Goal: Task Accomplishment & Management: Complete application form

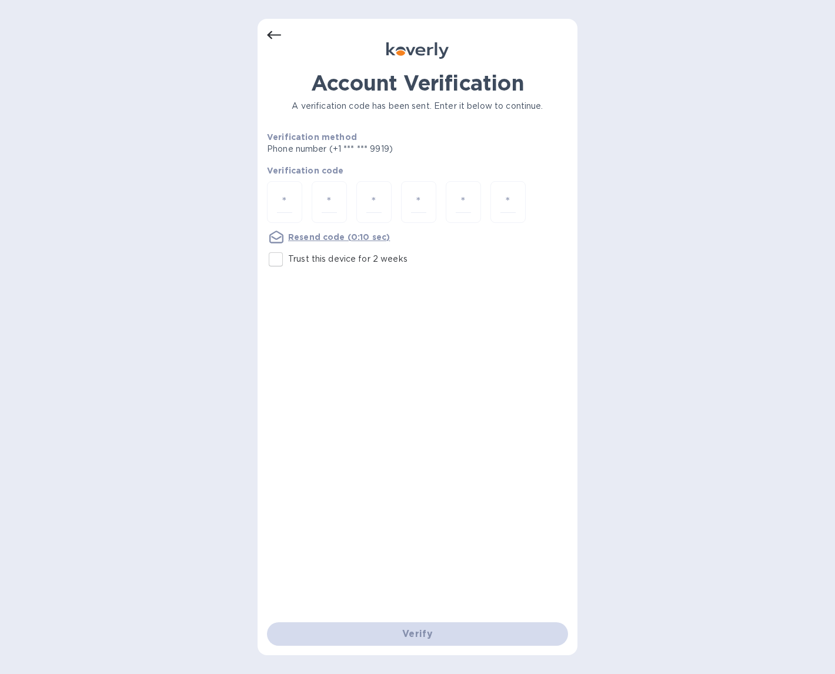
click at [307, 196] on div at bounding box center [417, 203] width 301 height 44
click at [291, 195] on input "number" at bounding box center [284, 202] width 15 height 22
type input "6"
type input "3"
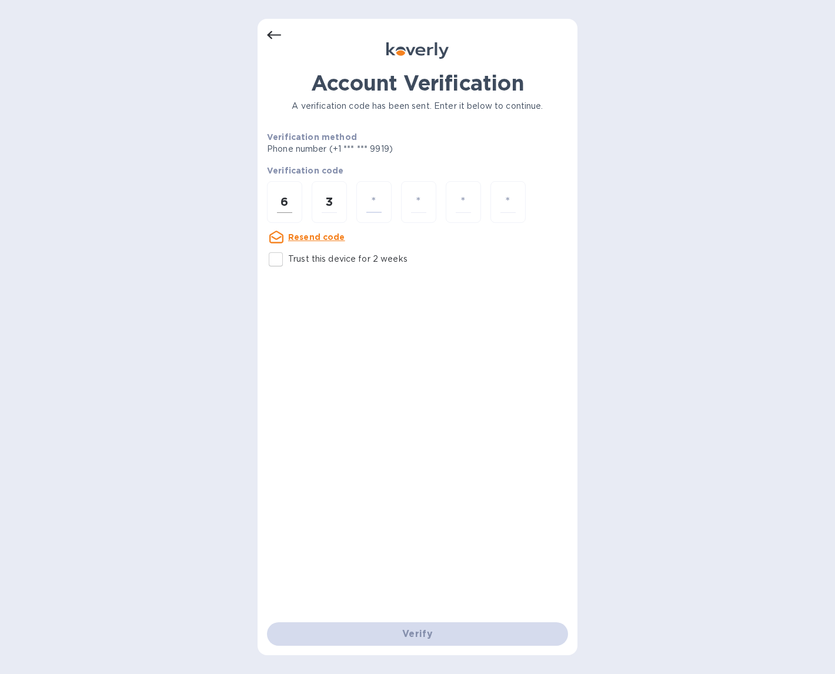
type input "2"
type input "4"
type input "2"
type input "1"
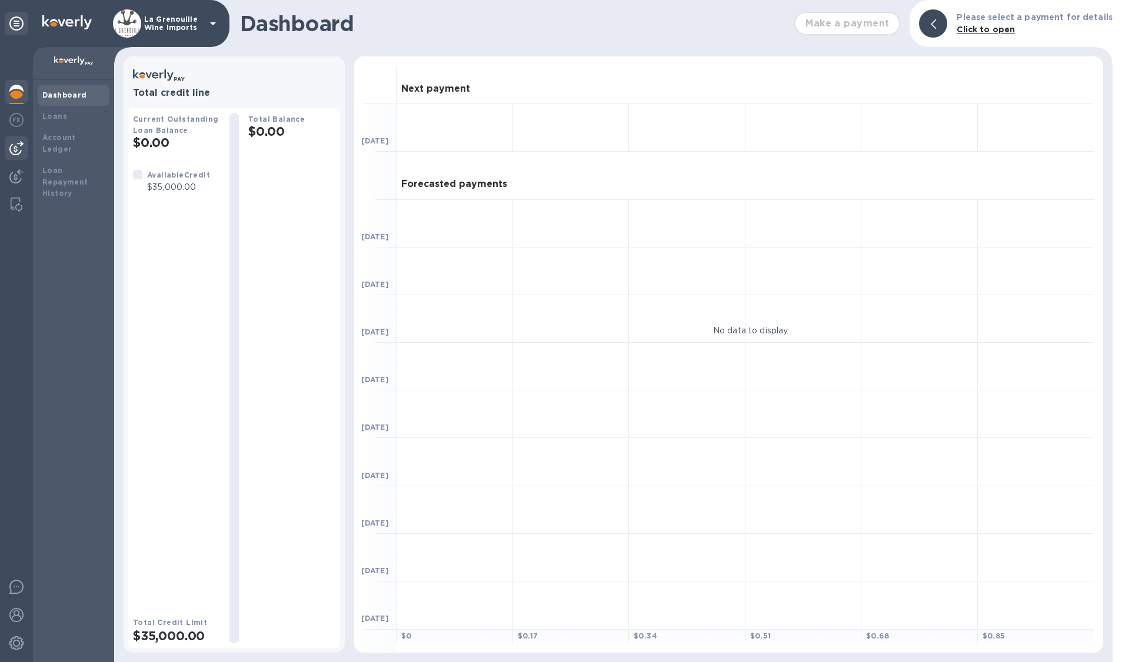
click at [11, 144] on img at bounding box center [16, 148] width 14 height 14
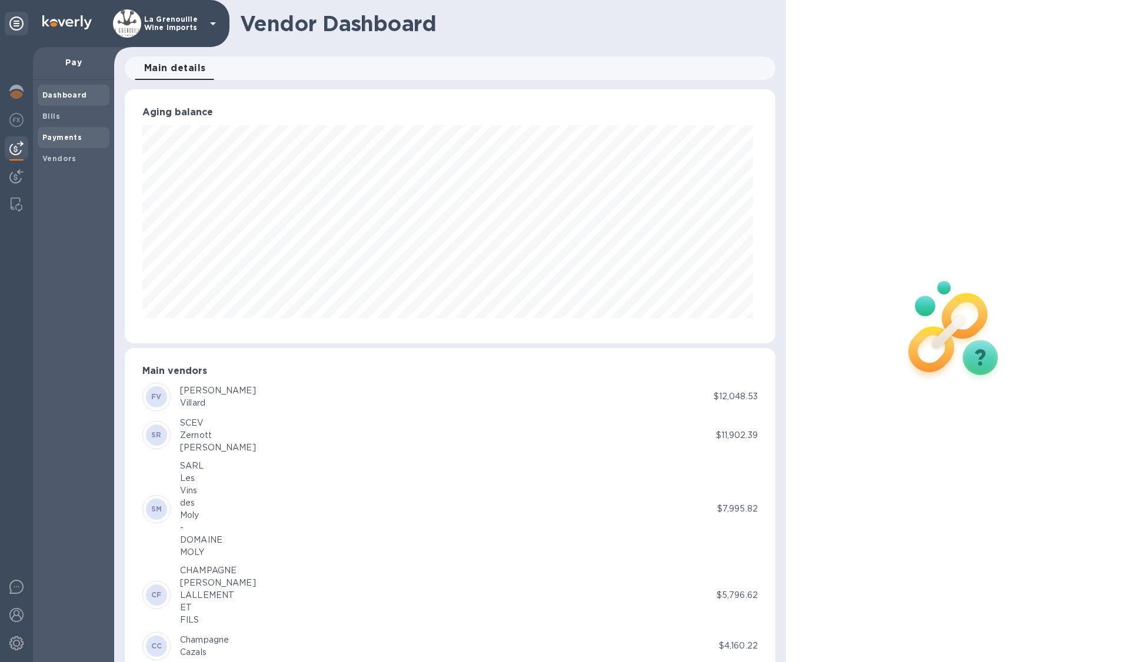
scroll to position [254, 646]
click at [45, 114] on b "Bills" at bounding box center [51, 116] width 18 height 9
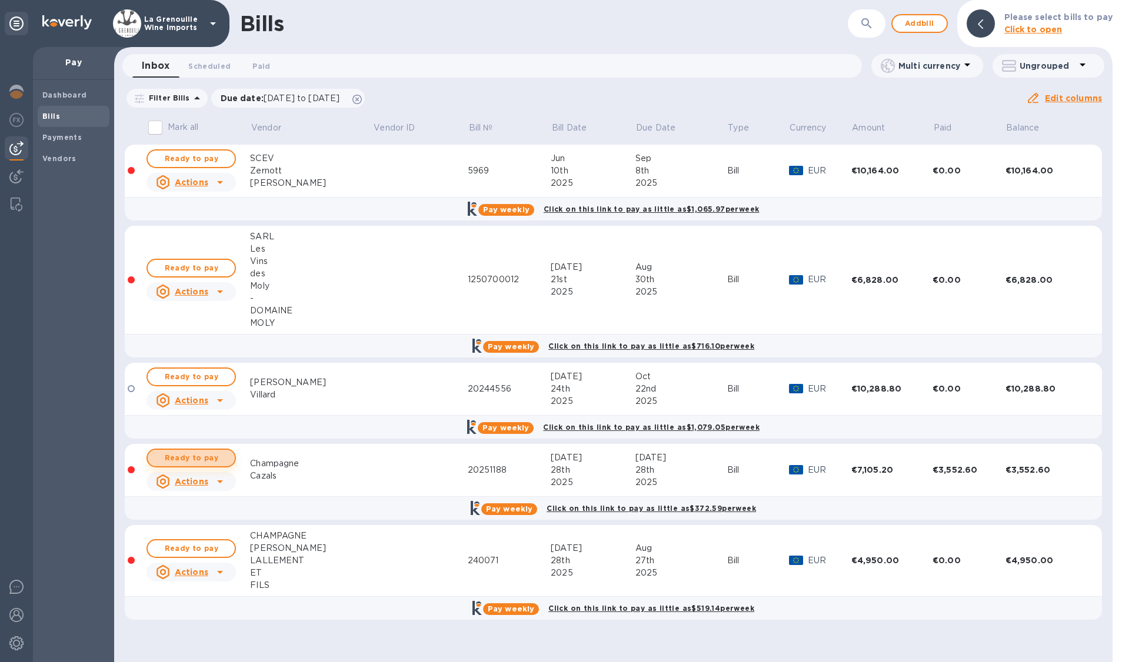
click at [181, 454] on span "Ready to pay" at bounding box center [191, 458] width 68 height 14
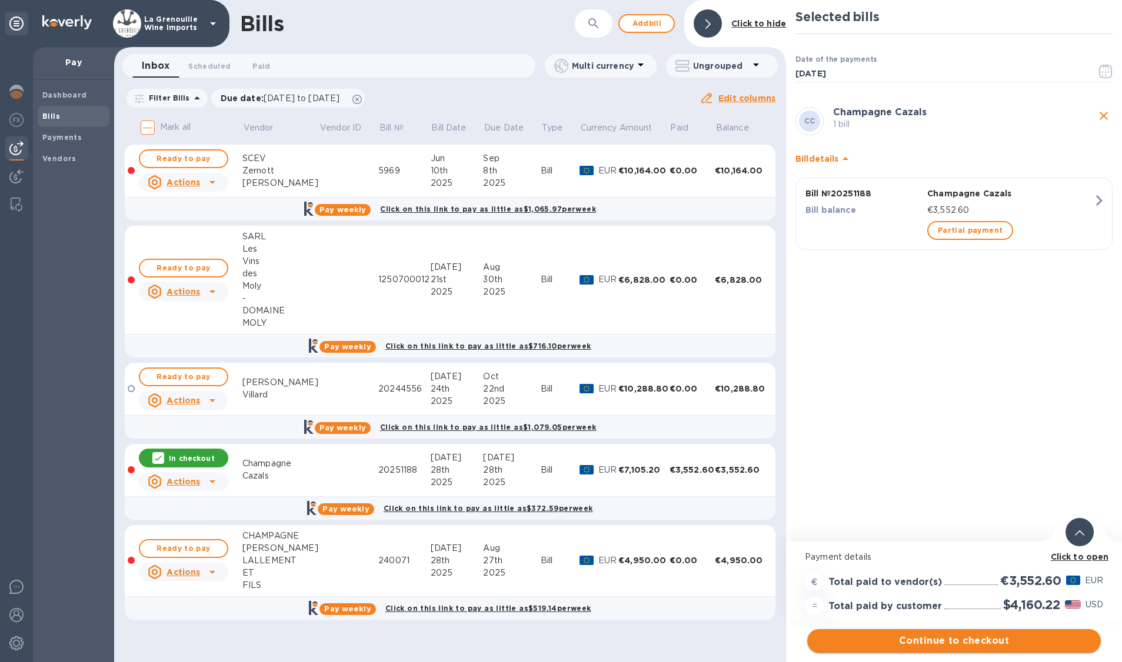
click at [835, 638] on span "Continue to checkout" at bounding box center [953, 641] width 275 height 14
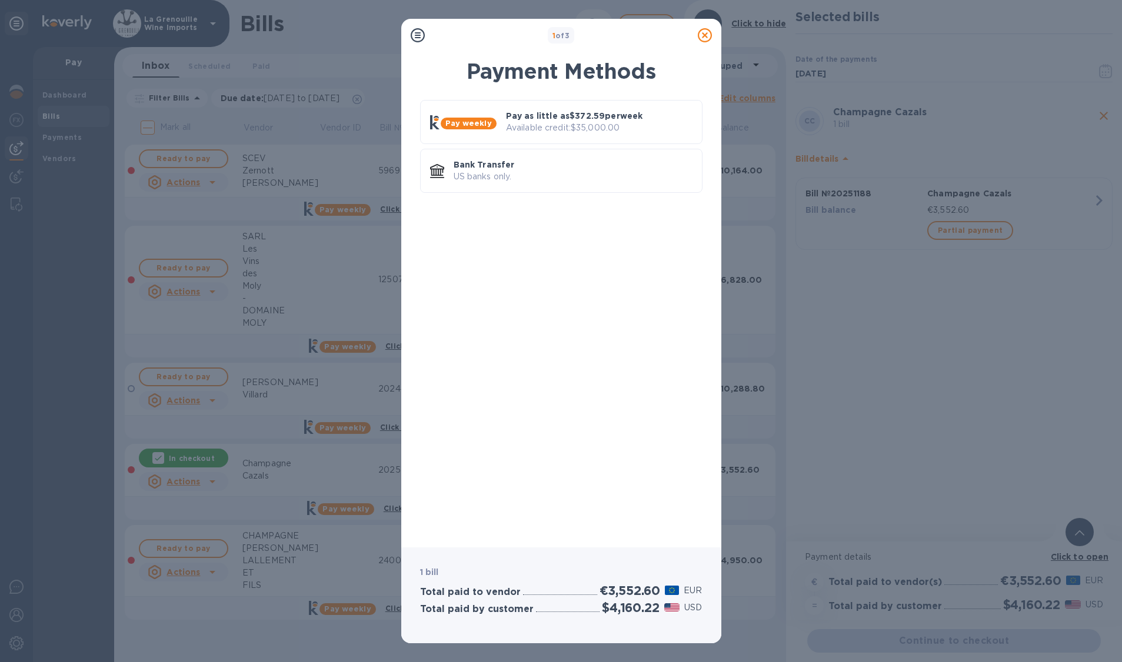
click at [635, 611] on h2 "$4,160.22" at bounding box center [630, 608] width 57 height 15
copy h2 "$4,160.22"
click at [531, 160] on p "Bank Transfer" at bounding box center [572, 165] width 239 height 12
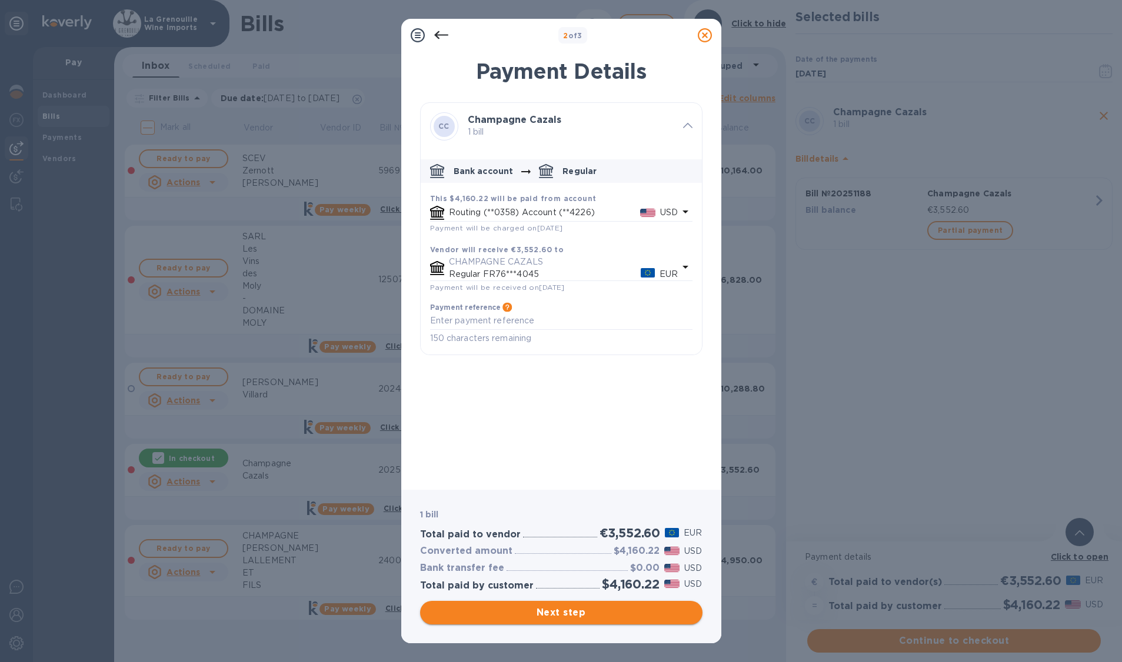
click at [585, 615] on span "Next step" at bounding box center [561, 613] width 264 height 14
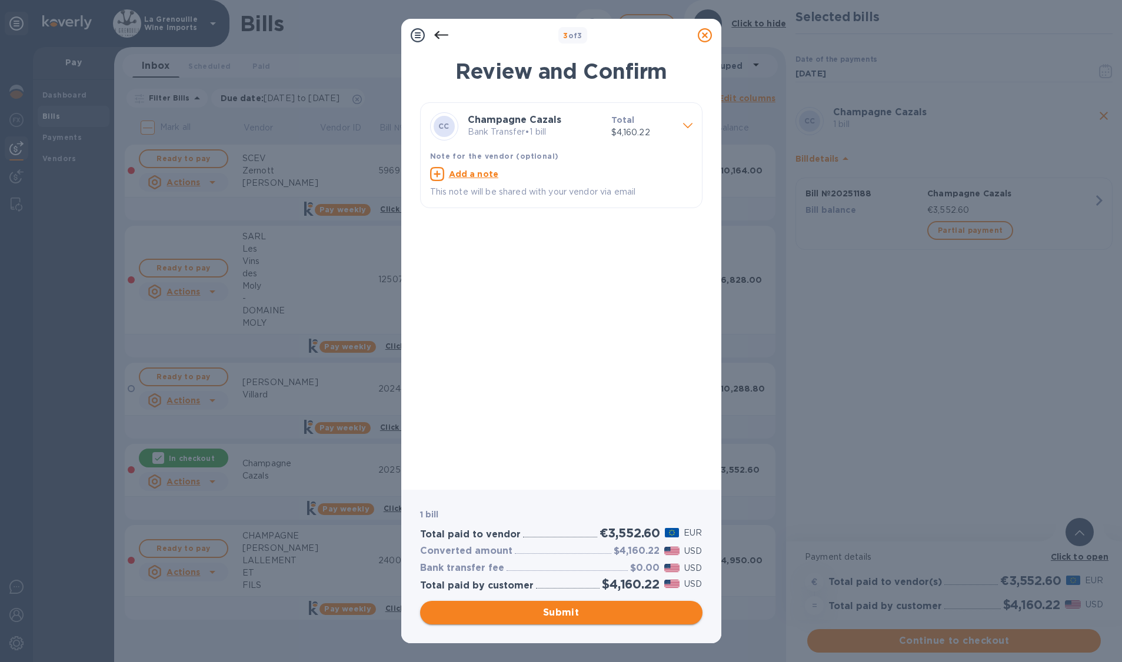
click at [614, 617] on span "Submit" at bounding box center [561, 613] width 264 height 14
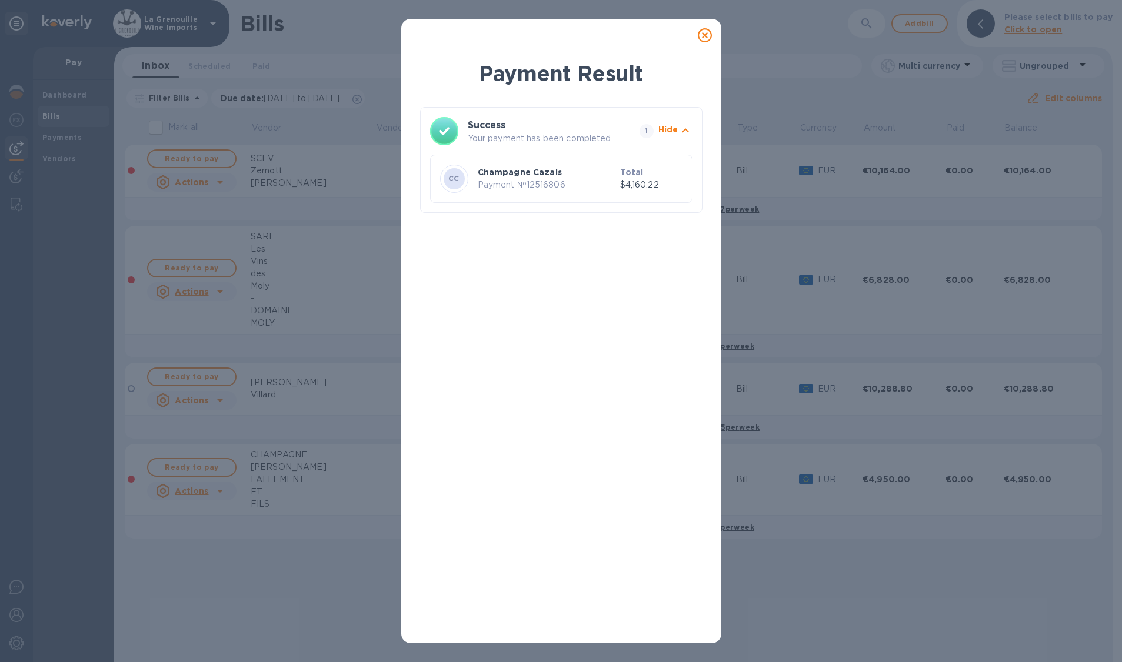
click at [702, 39] on icon at bounding box center [705, 35] width 14 height 14
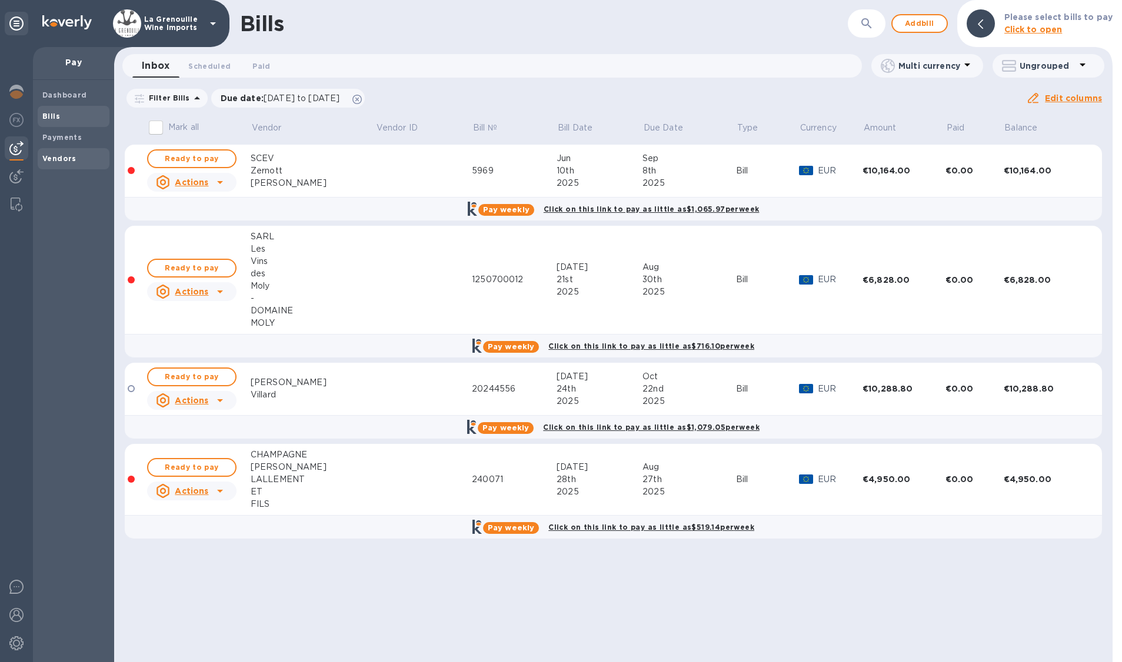
click at [65, 162] on b "Vendors" at bounding box center [59, 158] width 34 height 9
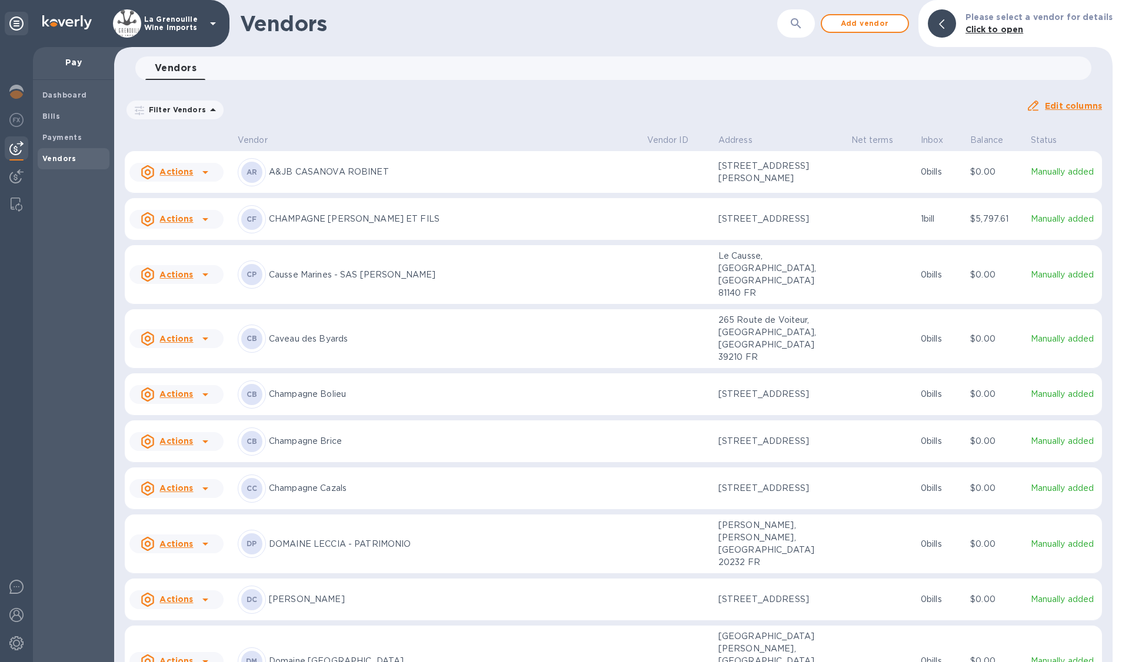
click at [801, 26] on icon "button" at bounding box center [796, 23] width 14 height 14
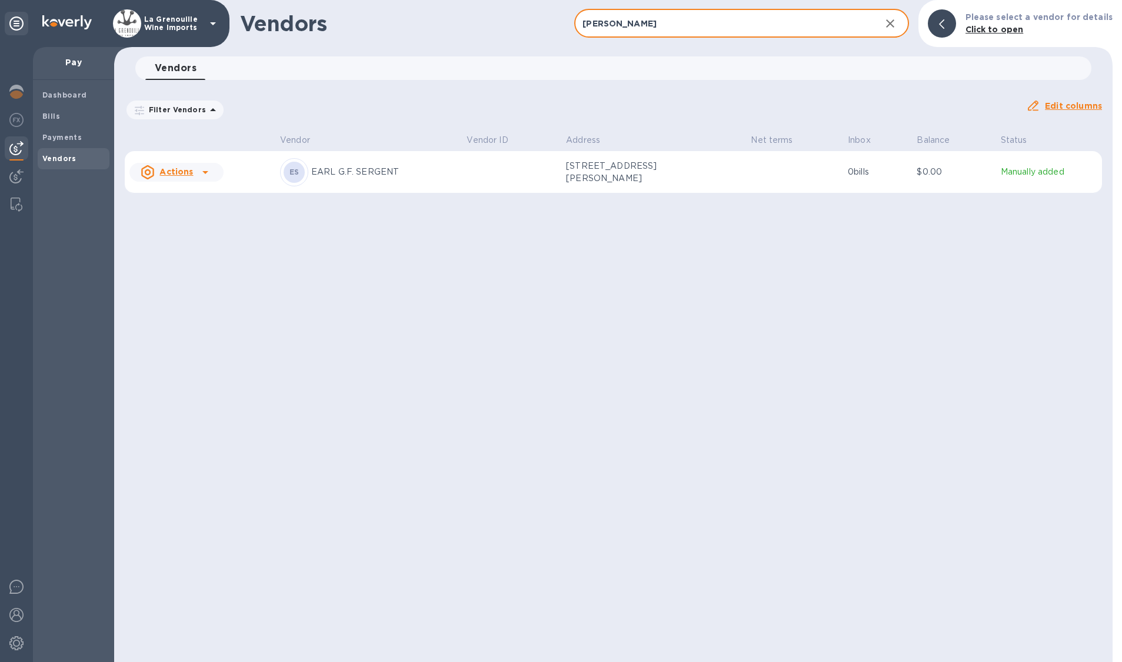
type input "SERGENT"
click at [679, 171] on p "1 Ruelle Danton, Vrigny, Grand Est 51390 FR" at bounding box center [625, 172] width 118 height 25
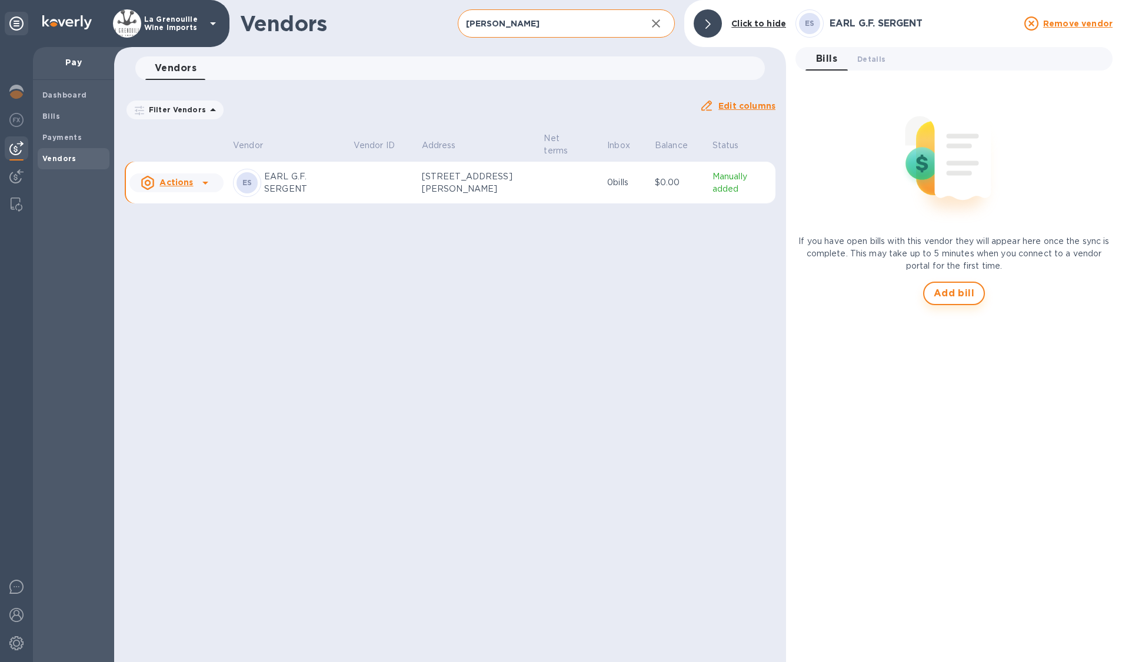
click at [835, 289] on span "Add bill" at bounding box center [953, 293] width 41 height 14
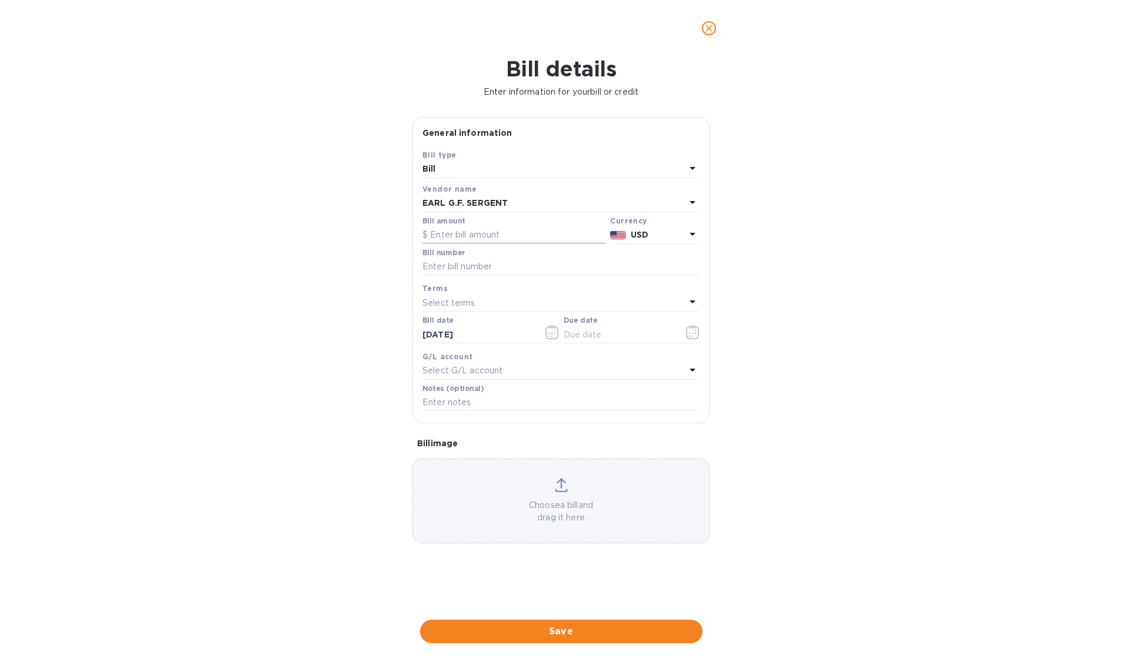
click at [474, 235] on input "text" at bounding box center [513, 235] width 183 height 18
click at [638, 226] on div "Currency" at bounding box center [654, 221] width 89 height 12
click at [640, 235] on b "USD" at bounding box center [640, 234] width 18 height 9
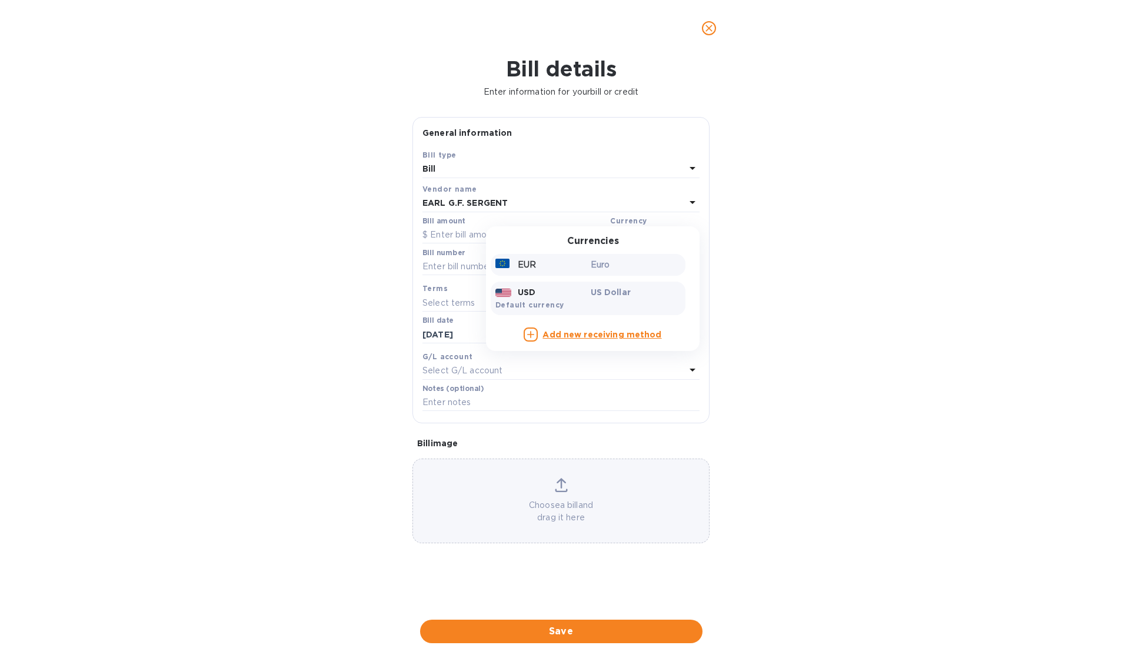
click at [573, 271] on div "EUR" at bounding box center [540, 264] width 95 height 17
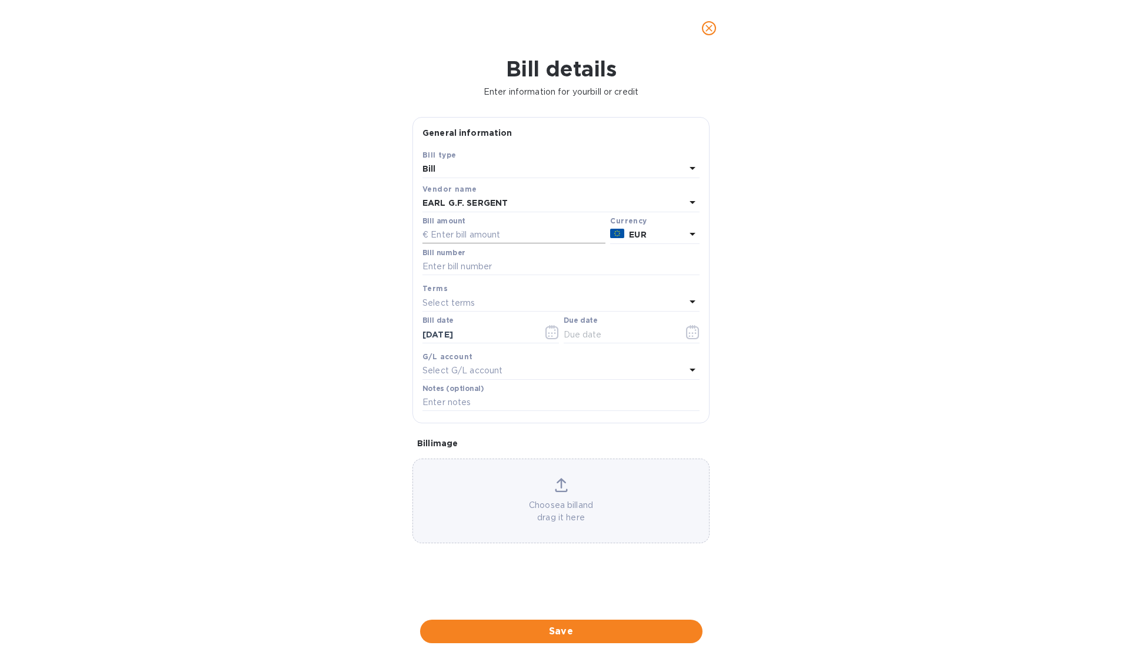
click at [539, 231] on input "text" at bounding box center [513, 235] width 183 height 18
type input "10,716"
click at [531, 272] on input "text" at bounding box center [560, 267] width 277 height 18
type input "20250038"
click at [515, 307] on div "Select terms" at bounding box center [553, 303] width 263 height 16
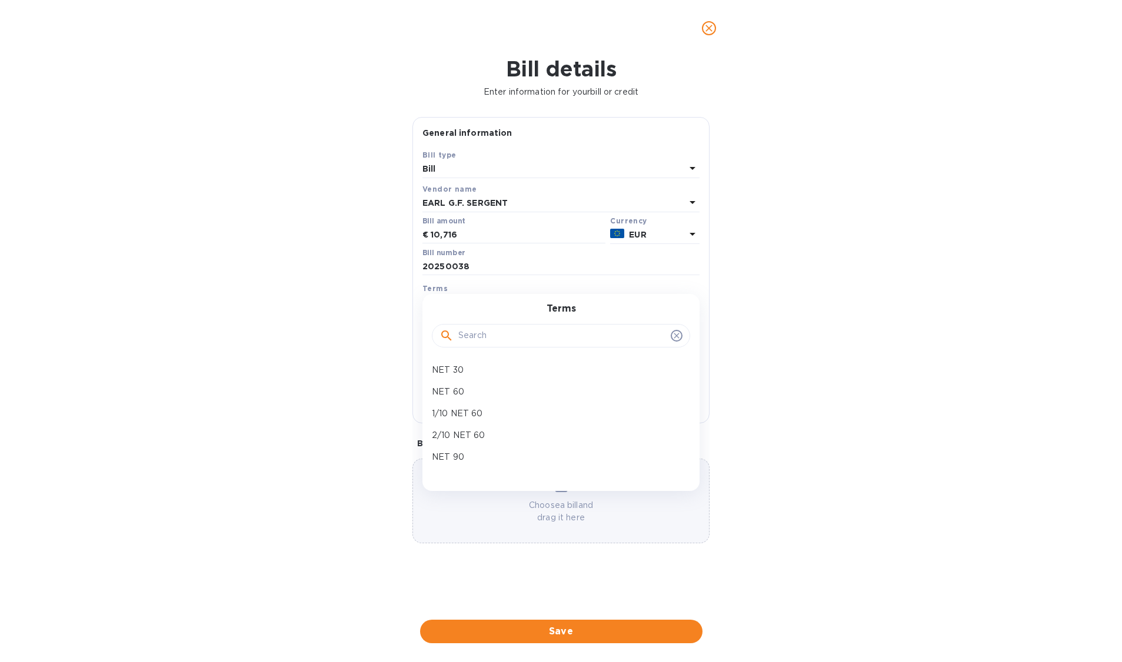
click at [488, 335] on input "text" at bounding box center [562, 336] width 208 height 18
type input "NET"
click at [442, 291] on b "Terms" at bounding box center [434, 288] width 25 height 9
click at [443, 339] on input "09/25/2025" at bounding box center [477, 335] width 111 height 18
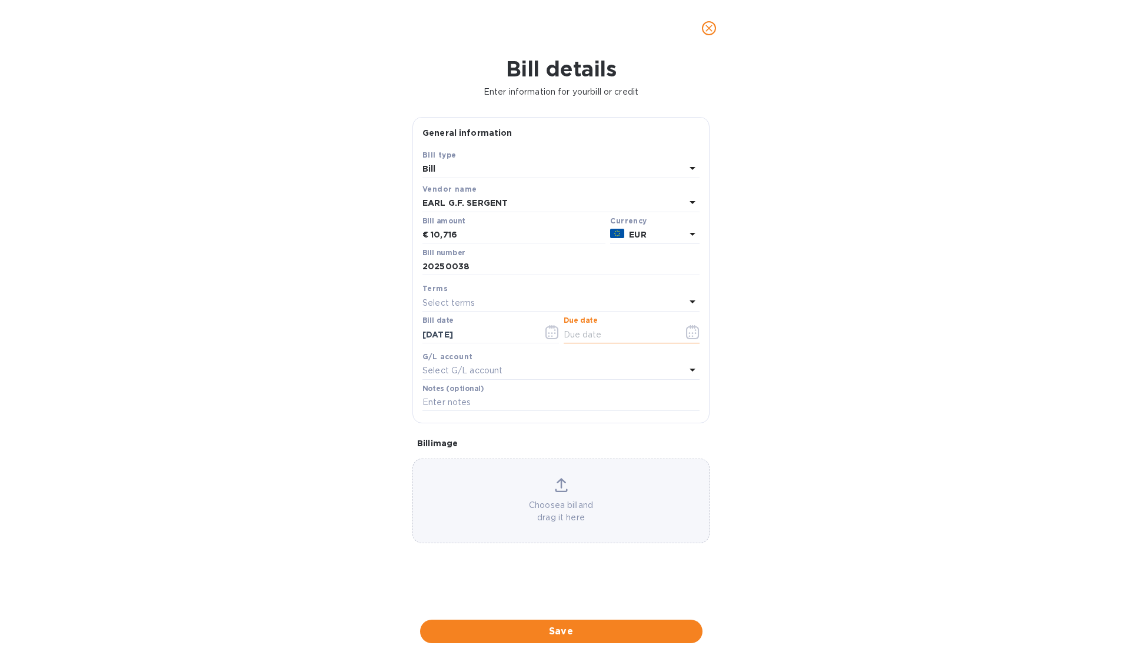
click at [599, 327] on input "text" at bounding box center [618, 335] width 111 height 18
type input "09/25/2025"
click at [565, 641] on button "Save" at bounding box center [561, 632] width 282 height 24
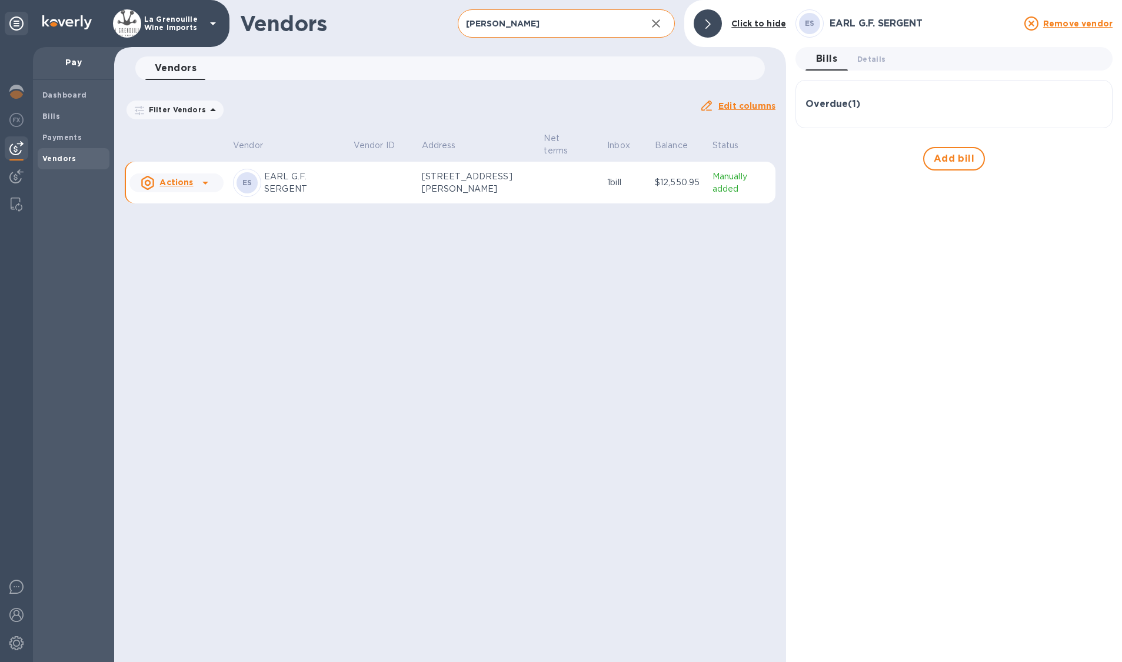
click at [168, 180] on u "Actions" at bounding box center [176, 182] width 34 height 9
click at [168, 180] on div at bounding box center [561, 331] width 1122 height 662
click at [65, 120] on span "Bills" at bounding box center [73, 117] width 62 height 12
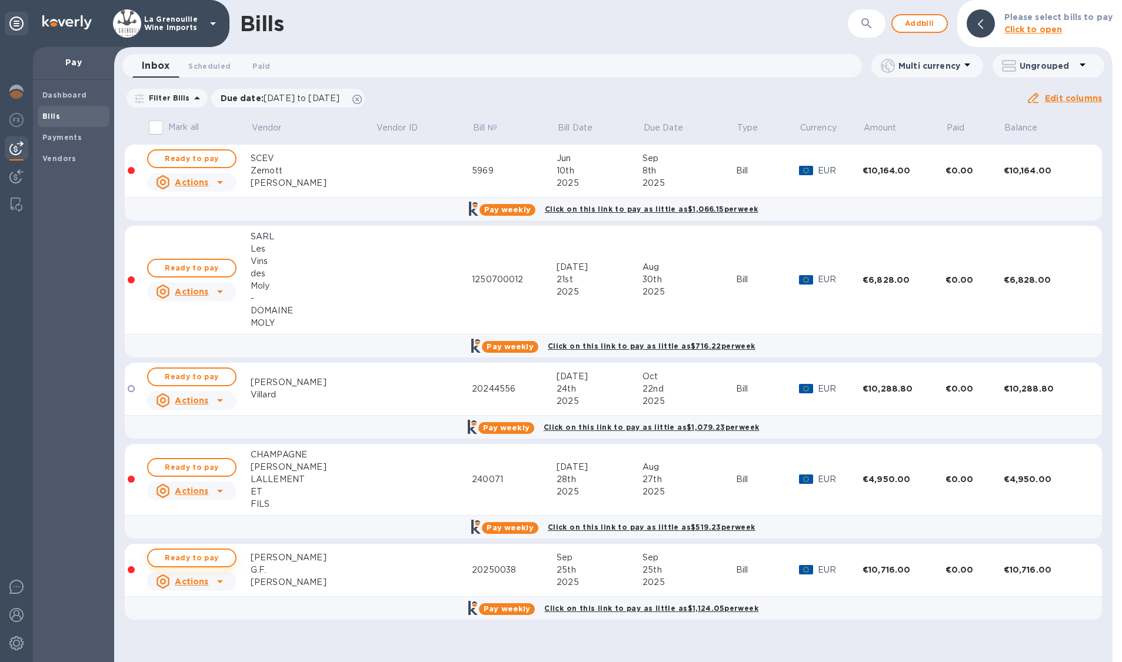
click at [227, 560] on button "Ready to pay" at bounding box center [191, 558] width 89 height 19
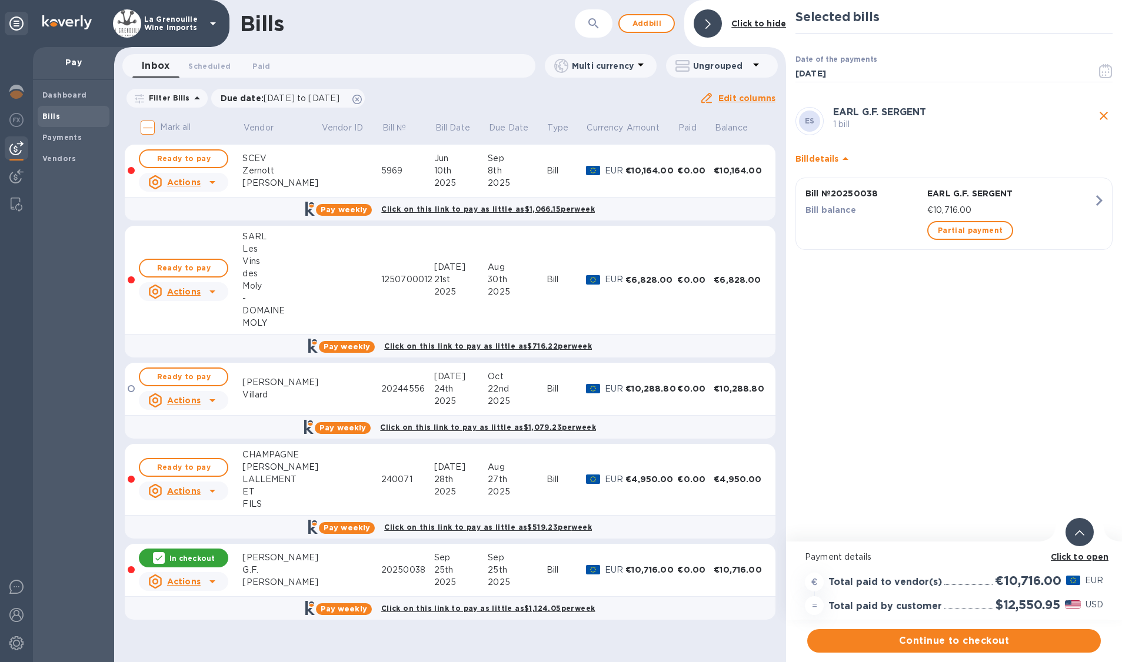
click at [835, 605] on h2 "$12,550.95" at bounding box center [1027, 605] width 65 height 15
copy h2 "12,550.95"
click at [835, 642] on span "Continue to checkout" at bounding box center [953, 641] width 275 height 14
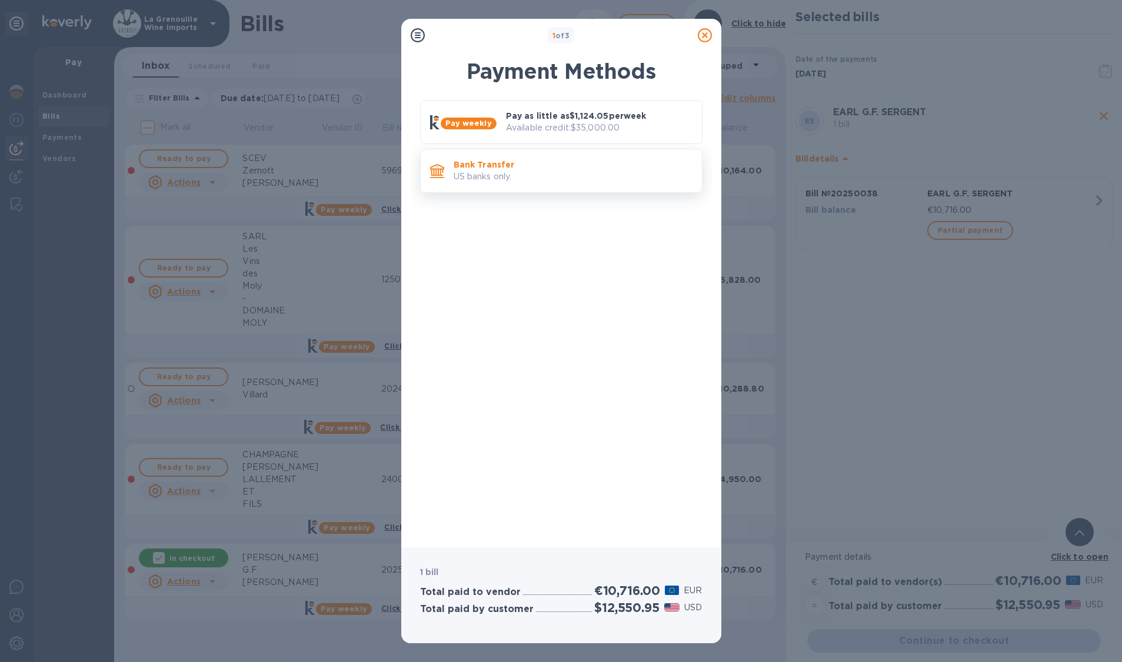
click at [574, 169] on p "Bank Transfer" at bounding box center [572, 165] width 239 height 12
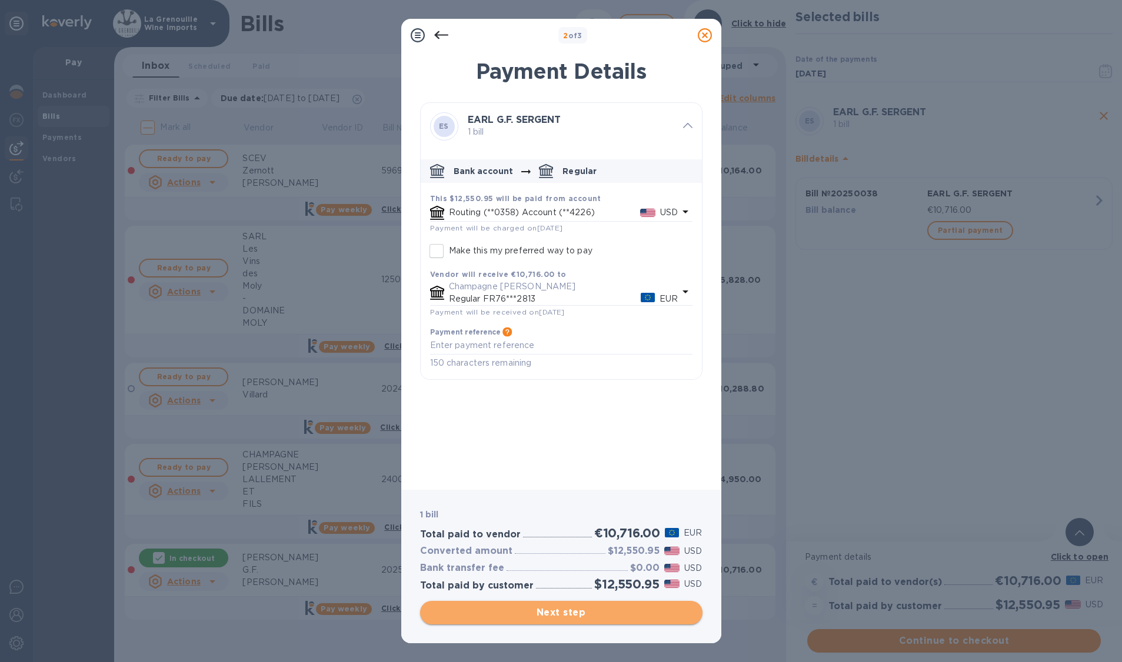
click at [563, 609] on span "Next step" at bounding box center [561, 613] width 264 height 14
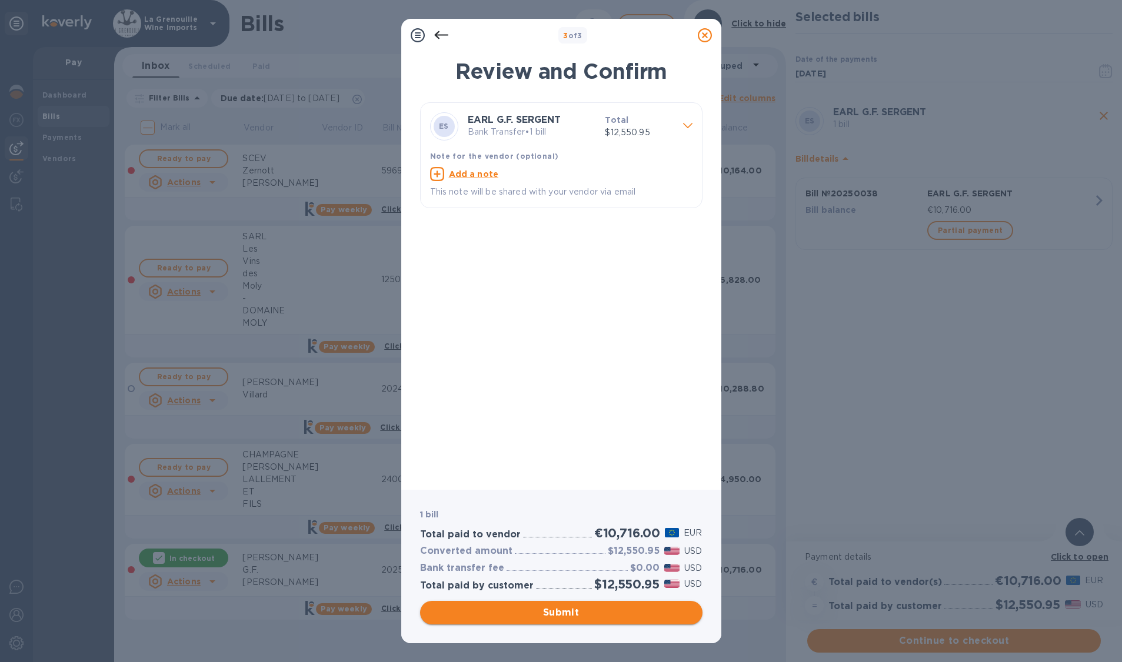
click at [555, 615] on span "Submit" at bounding box center [561, 613] width 264 height 14
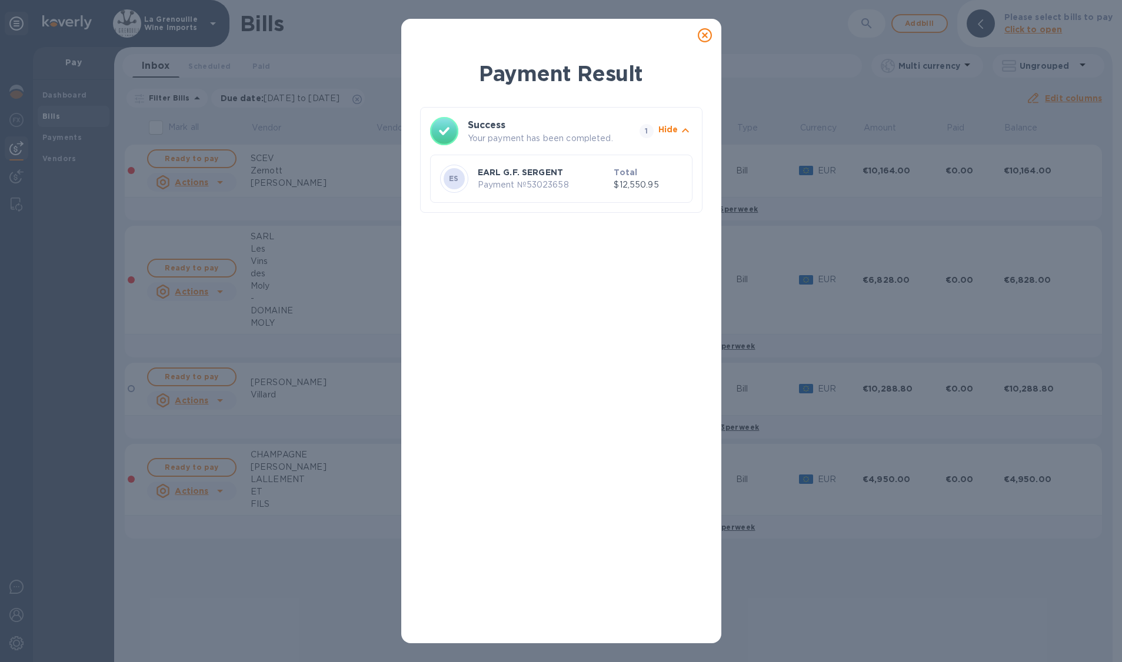
click at [701, 37] on icon at bounding box center [705, 35] width 14 height 14
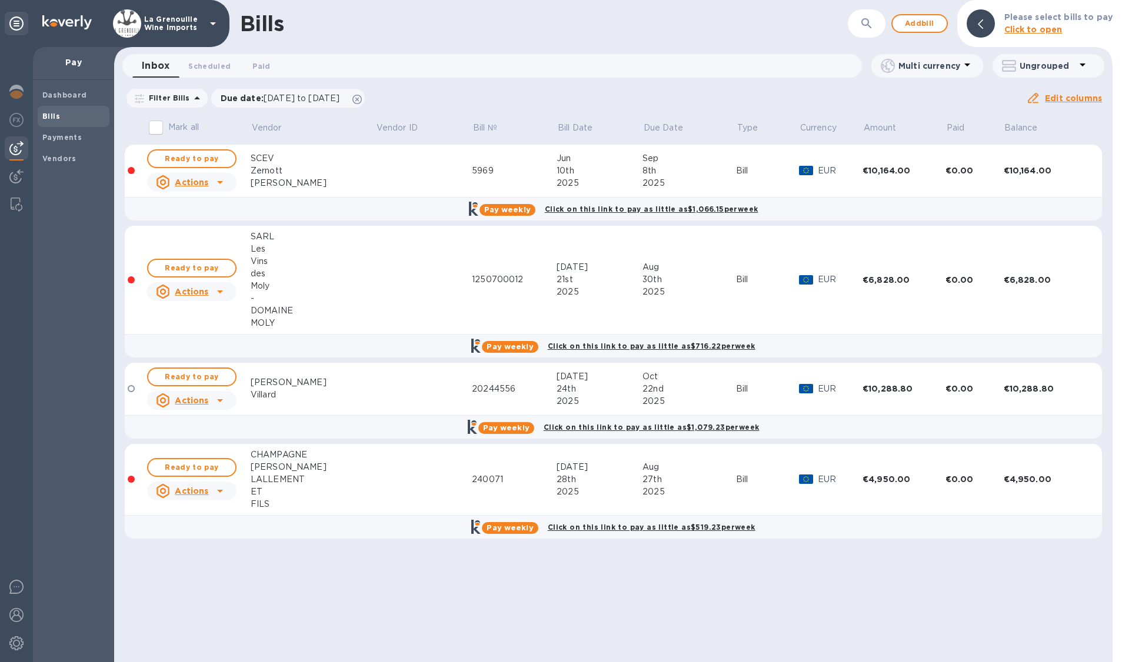
click at [668, 60] on div "Inbox 0 Scheduled 0 Paid 0" at bounding box center [496, 66] width 729 height 24
click at [64, 155] on b "Vendors" at bounding box center [59, 158] width 34 height 9
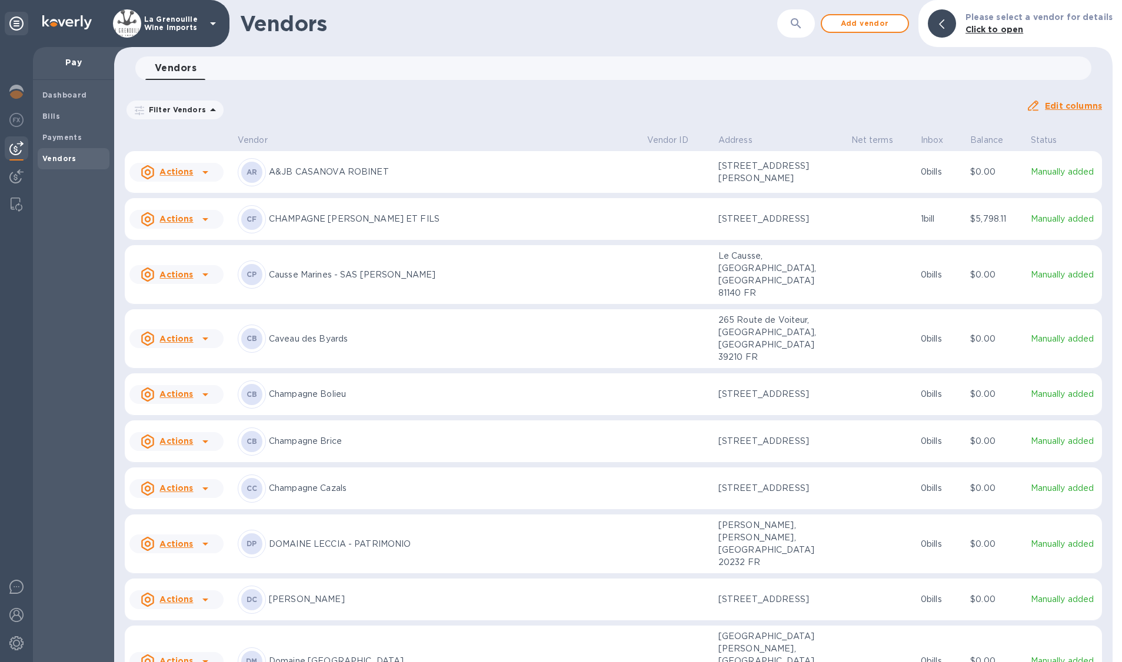
click at [810, 17] on button "button" at bounding box center [796, 23] width 28 height 28
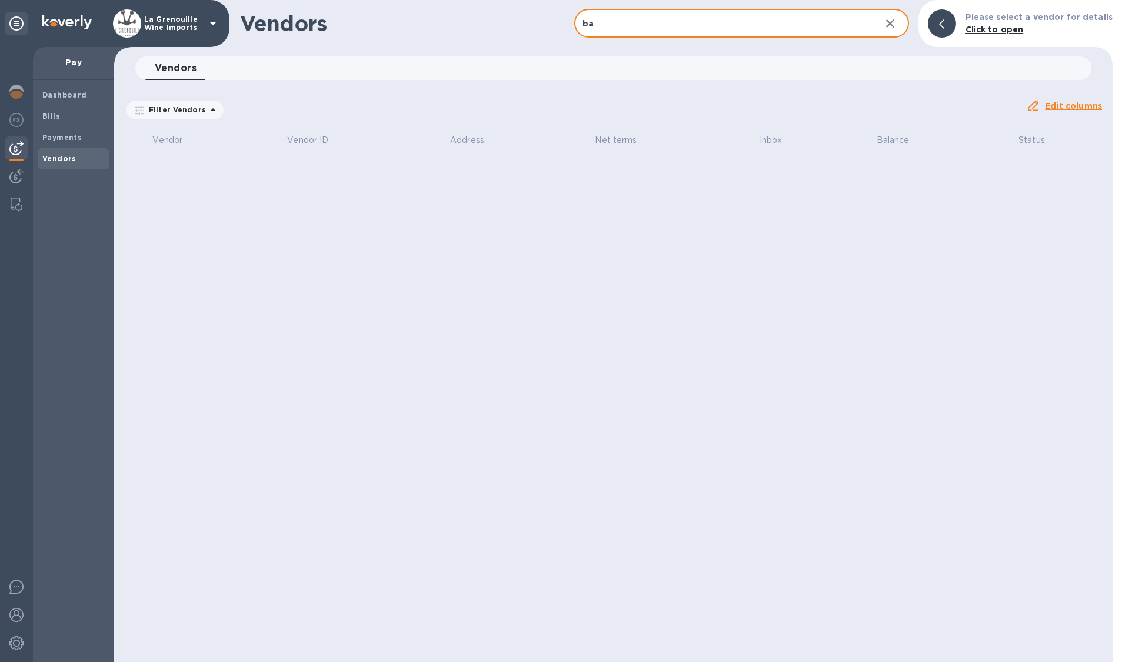
type input "b"
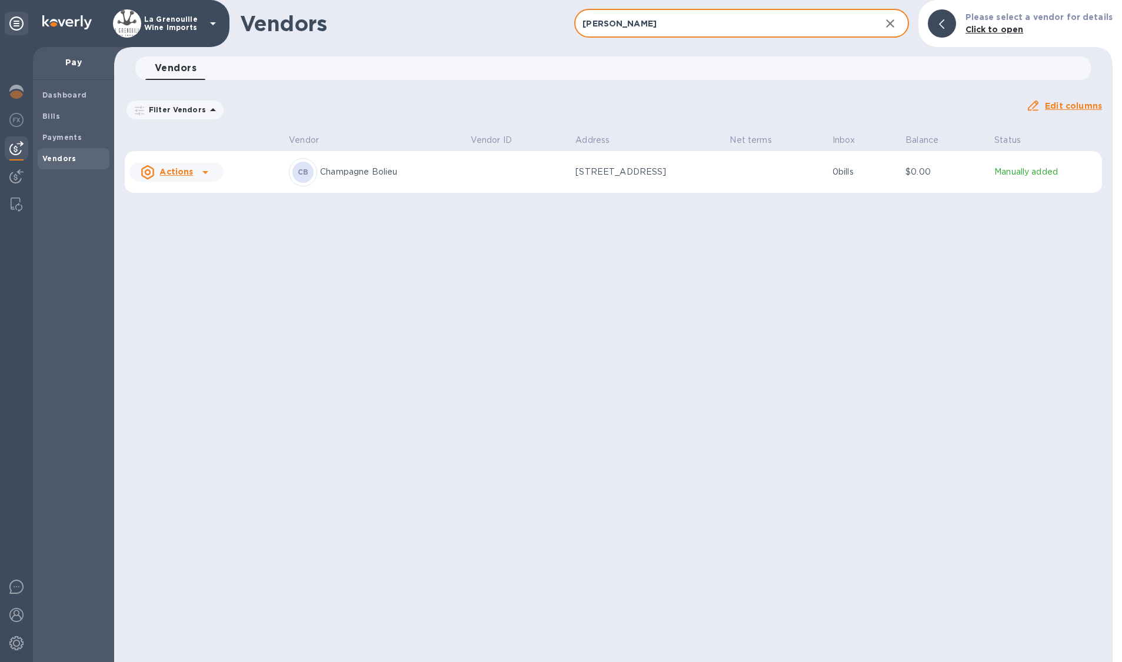
type input "bolieu"
click at [386, 166] on p "Champagne Bolieu" at bounding box center [390, 172] width 141 height 12
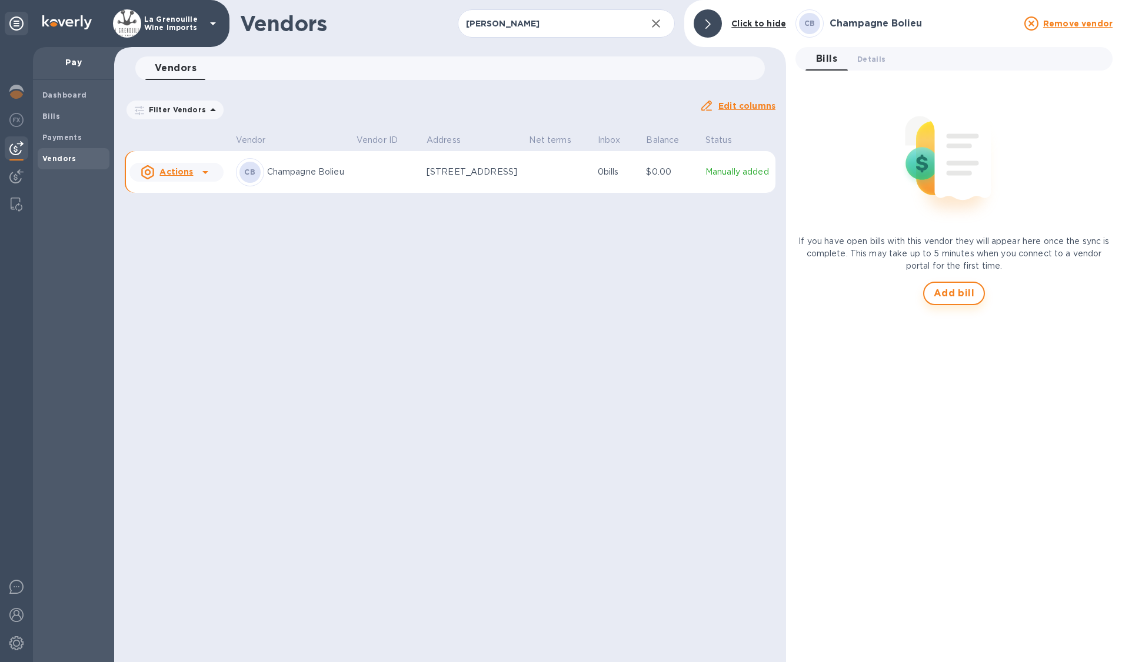
click at [835, 291] on span "Add bill" at bounding box center [953, 293] width 41 height 14
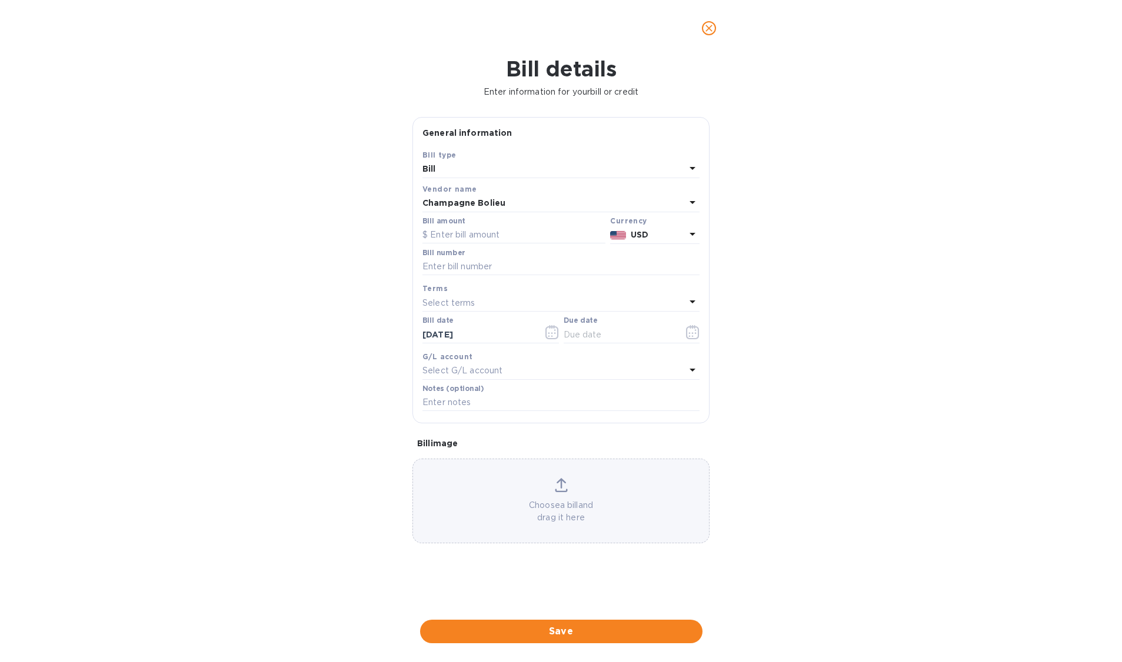
click at [537, 225] on div "Bill amount" at bounding box center [513, 230] width 183 height 27
click at [457, 240] on input "text" at bounding box center [513, 235] width 183 height 18
type input "9,806.4"
click at [637, 234] on b "USD" at bounding box center [640, 234] width 18 height 9
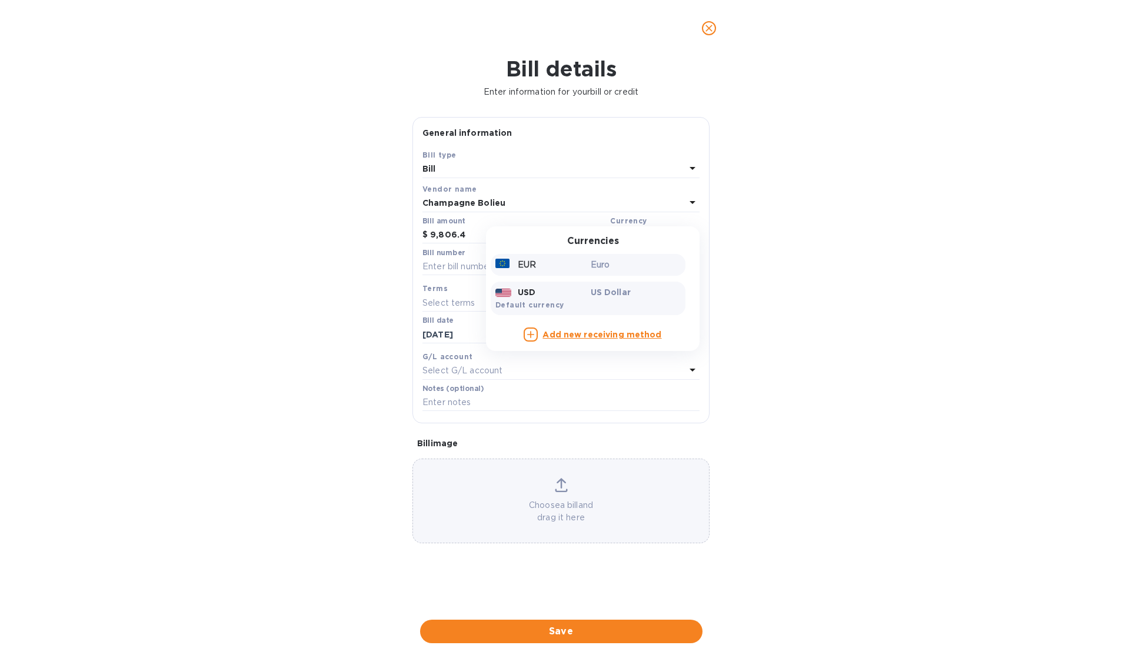
click at [592, 265] on p "Euro" at bounding box center [636, 265] width 91 height 12
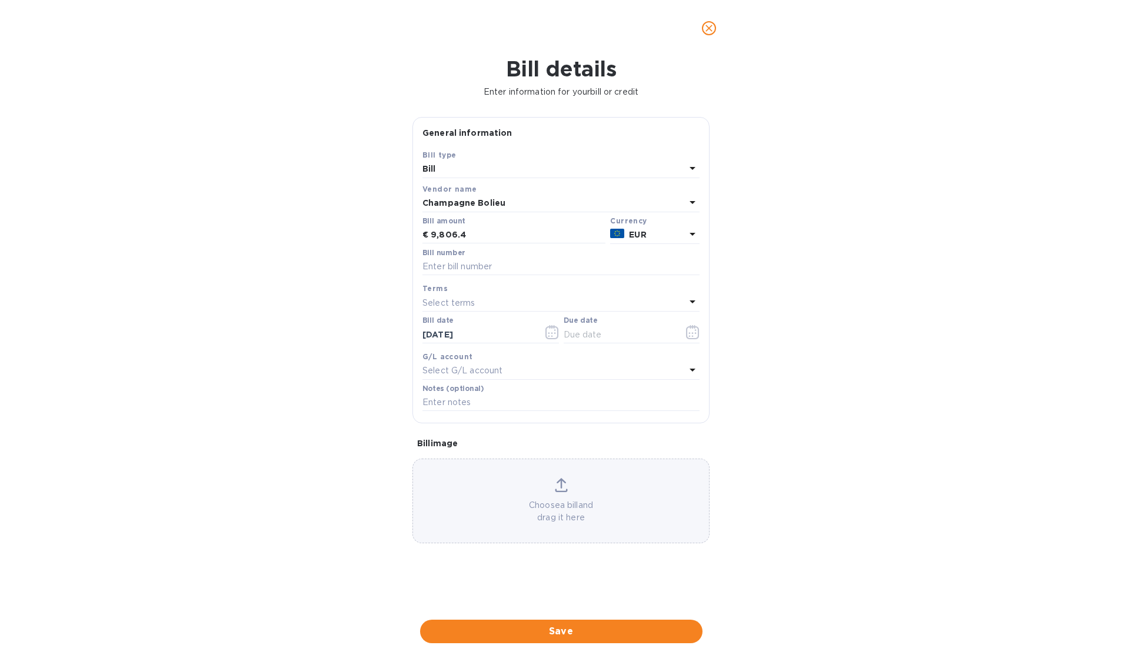
click at [500, 298] on div "Select terms" at bounding box center [553, 303] width 263 height 16
click at [500, 298] on div "Terms NET 30 NET 60 1/10 NET 60 2/10 NET 60 NET 90 Create new" at bounding box center [560, 392] width 277 height 196
click at [676, 336] on icon at bounding box center [675, 335] width 5 height 5
click at [597, 346] on div at bounding box center [561, 336] width 258 height 24
click at [485, 375] on p "NET 30" at bounding box center [556, 370] width 249 height 12
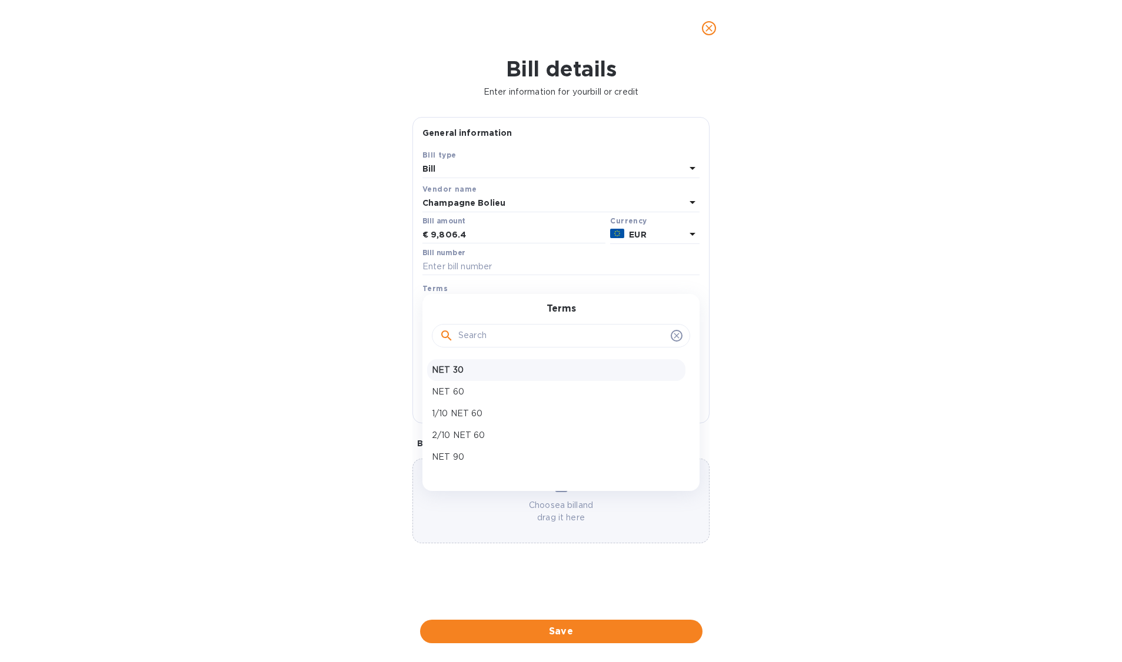
type input "10/25/2025"
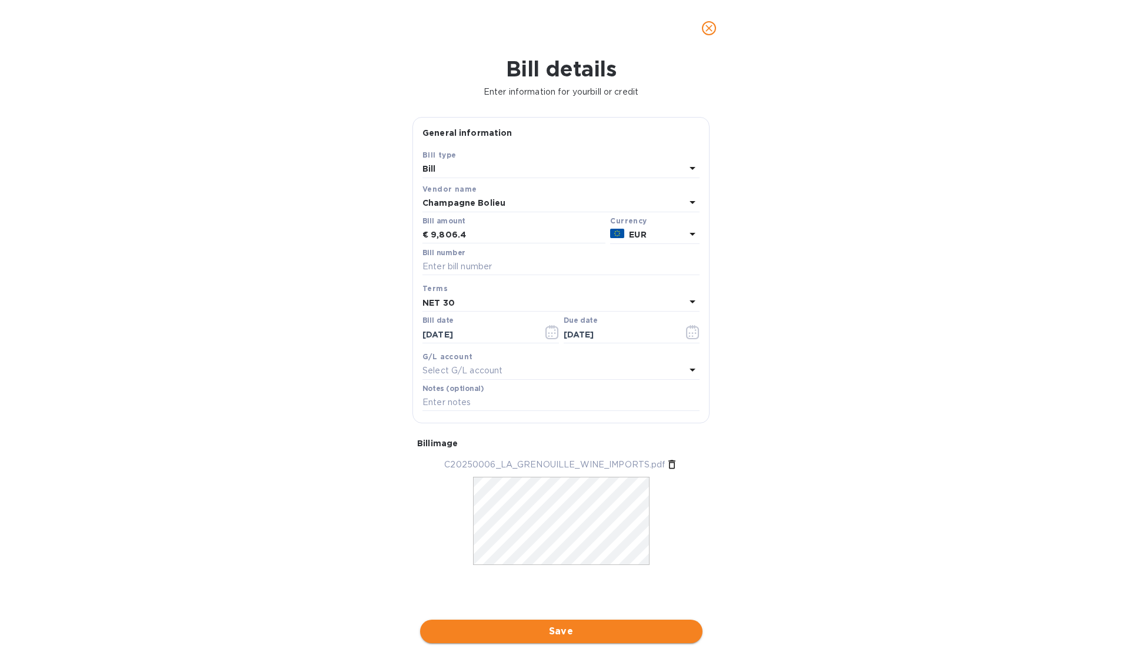
click at [572, 631] on span "Save" at bounding box center [561, 632] width 264 height 14
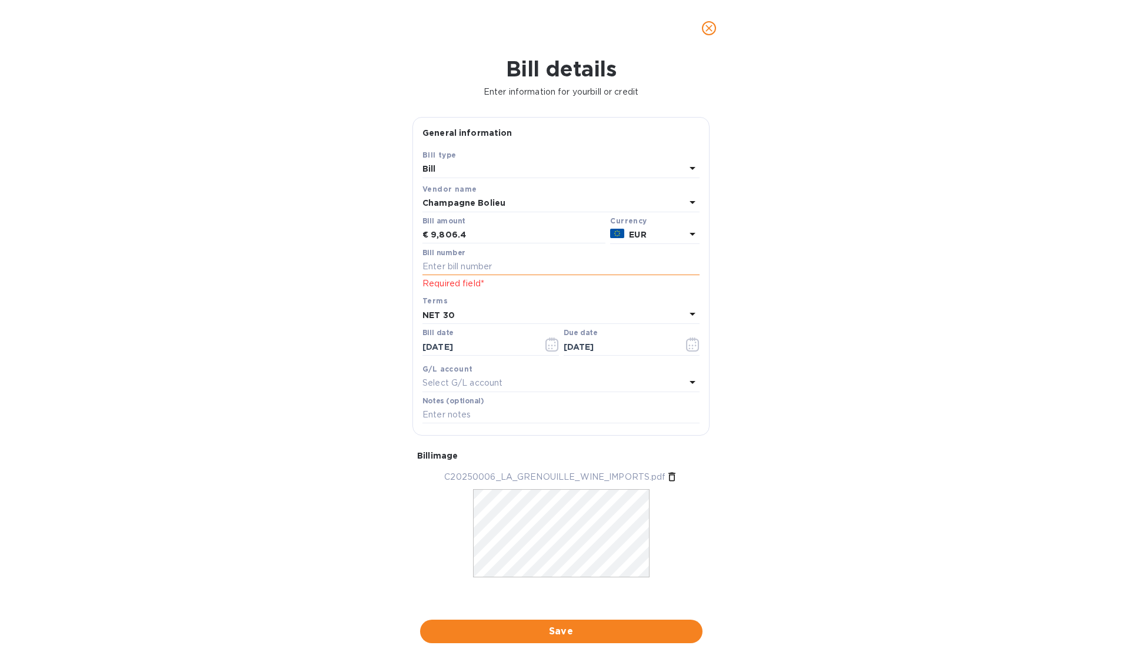
click at [529, 267] on input "text" at bounding box center [560, 267] width 277 height 18
type input "20250006"
click at [562, 636] on span "Save" at bounding box center [561, 632] width 264 height 14
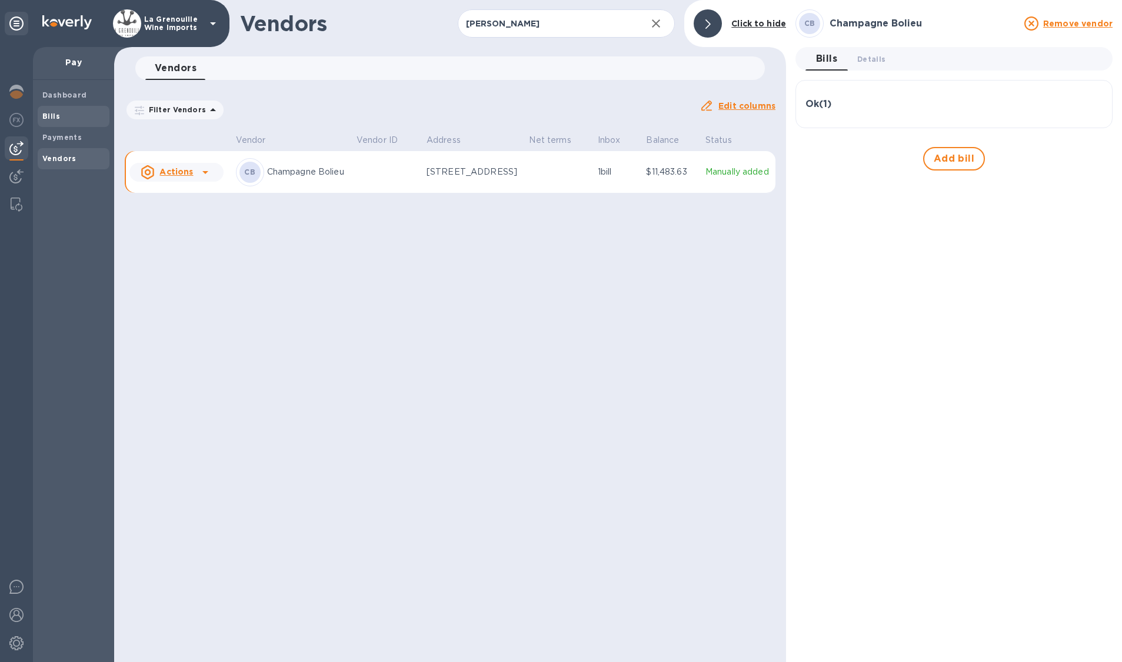
click at [67, 114] on span "Bills" at bounding box center [73, 117] width 62 height 12
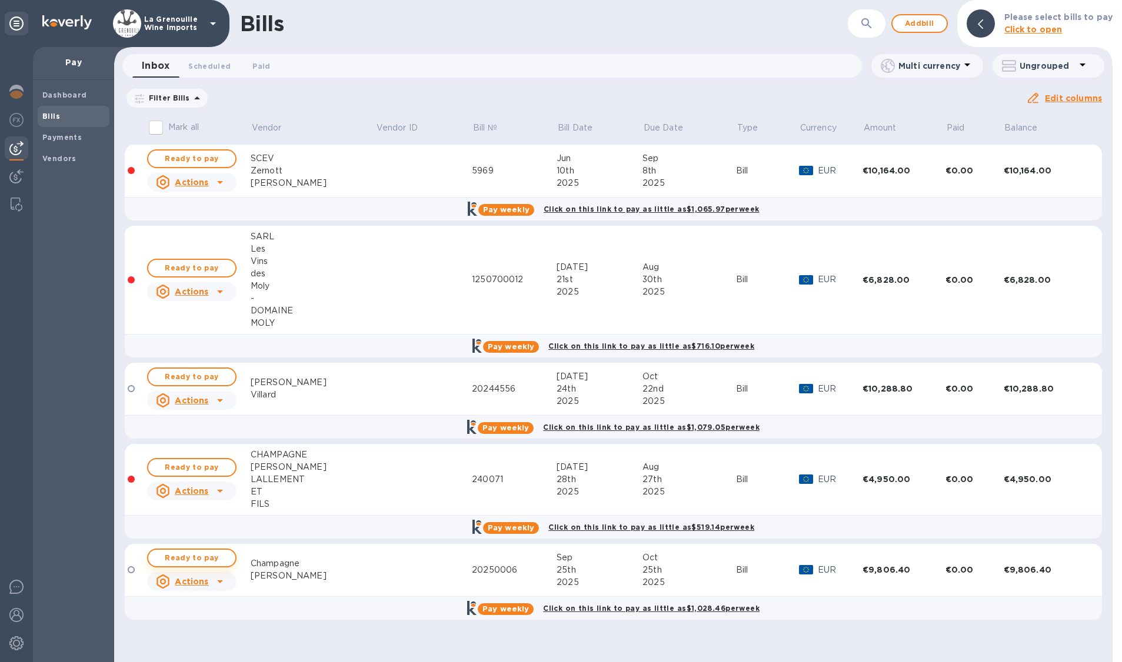
click at [212, 559] on span "Ready to pay" at bounding box center [192, 558] width 68 height 14
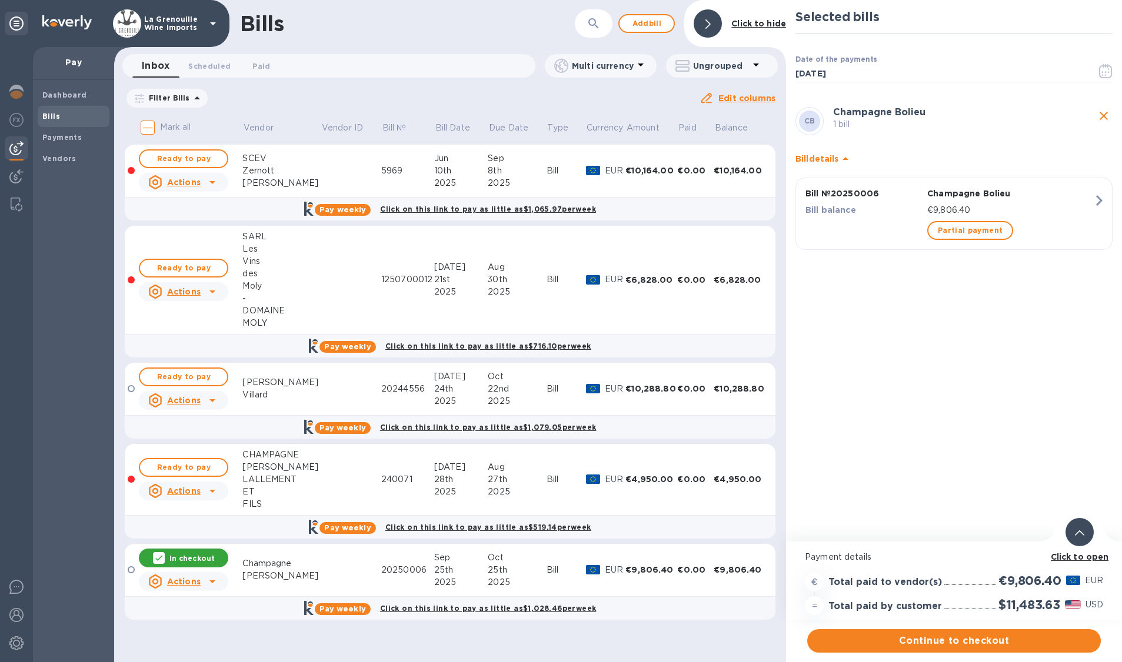
click at [162, 559] on icon at bounding box center [158, 557] width 9 height 9
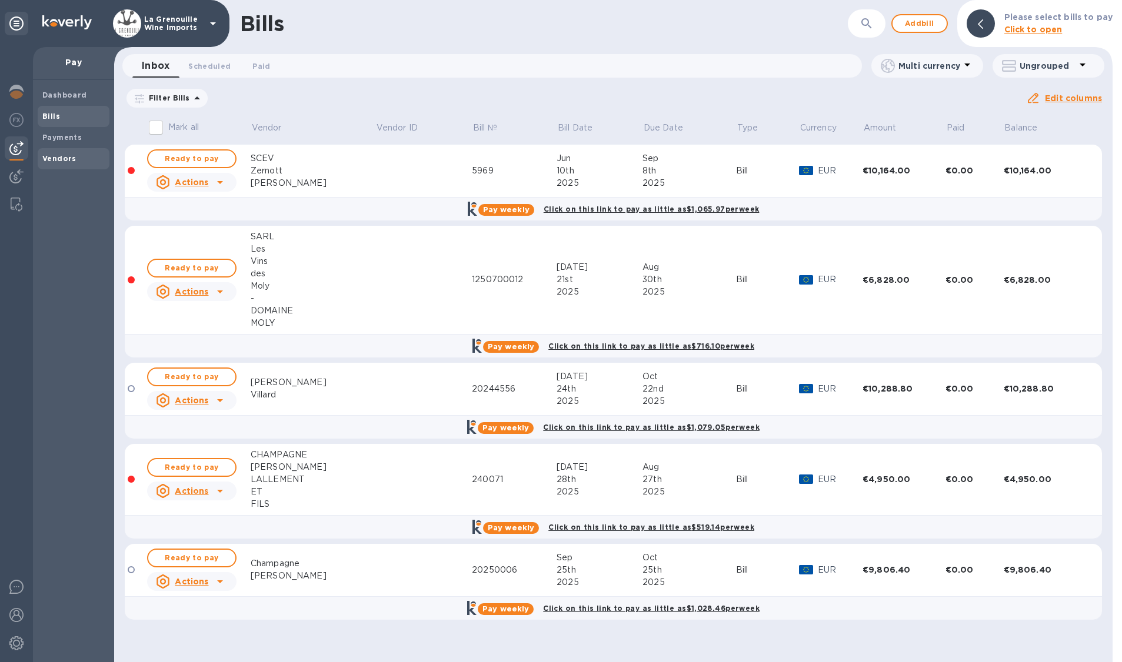
click at [77, 157] on span "Vendors" at bounding box center [73, 159] width 62 height 12
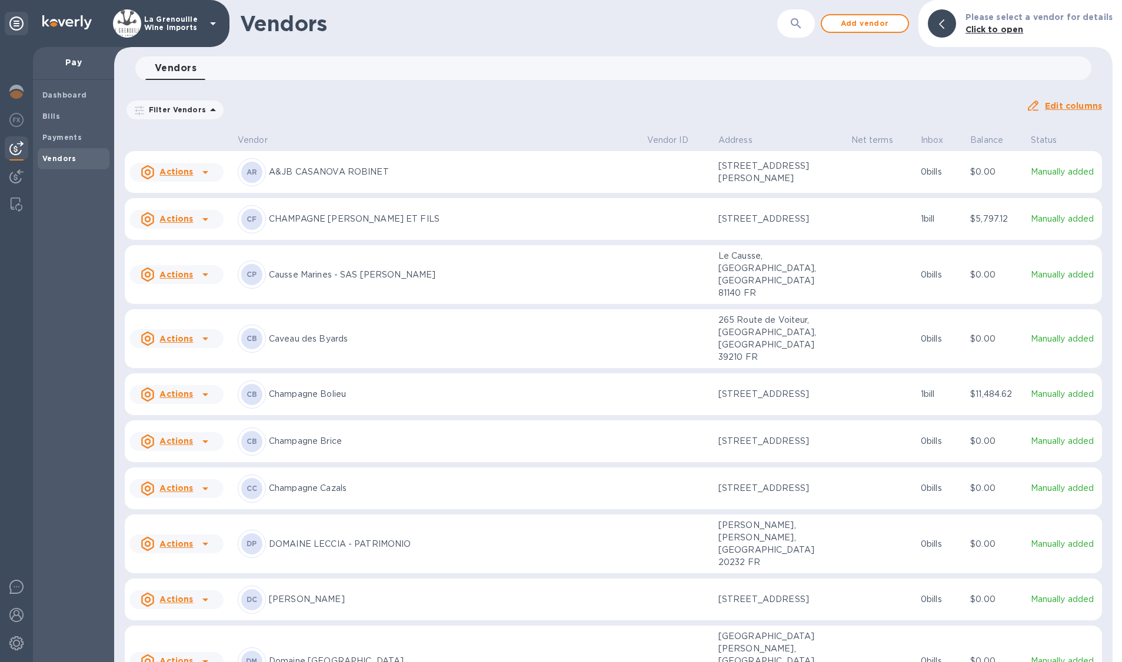
click at [810, 24] on button "button" at bounding box center [796, 23] width 28 height 28
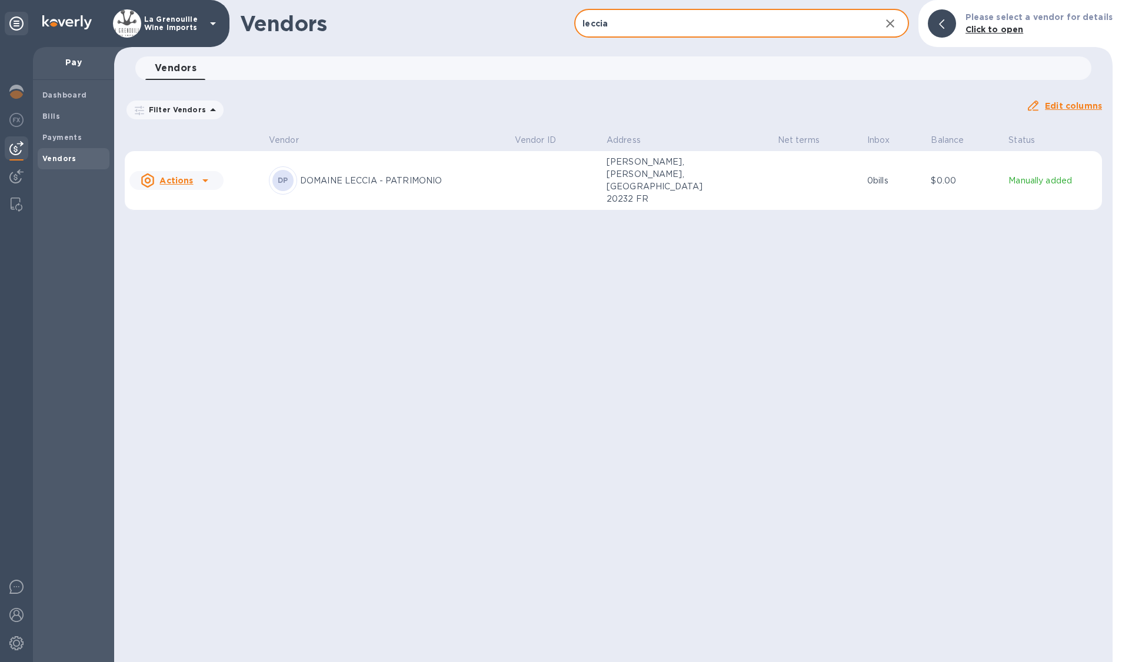
type input "leccia"
click at [449, 177] on p "DOMAINE LECCIA - PATRIMONIO" at bounding box center [402, 181] width 205 height 12
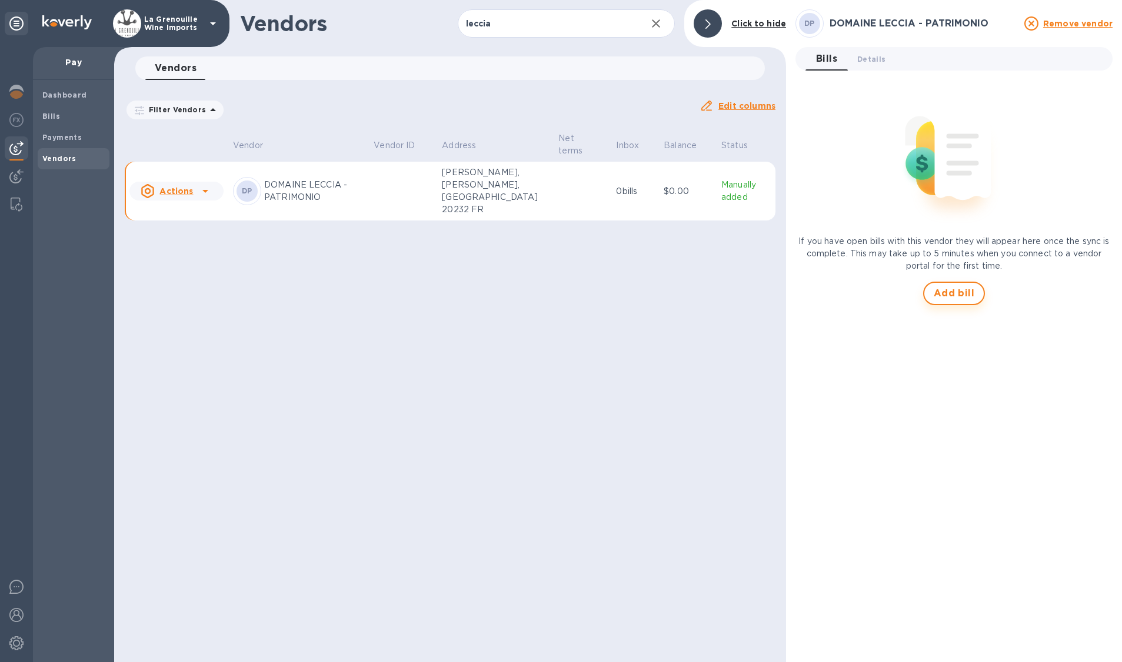
click at [835, 294] on span "Add bill" at bounding box center [953, 293] width 41 height 14
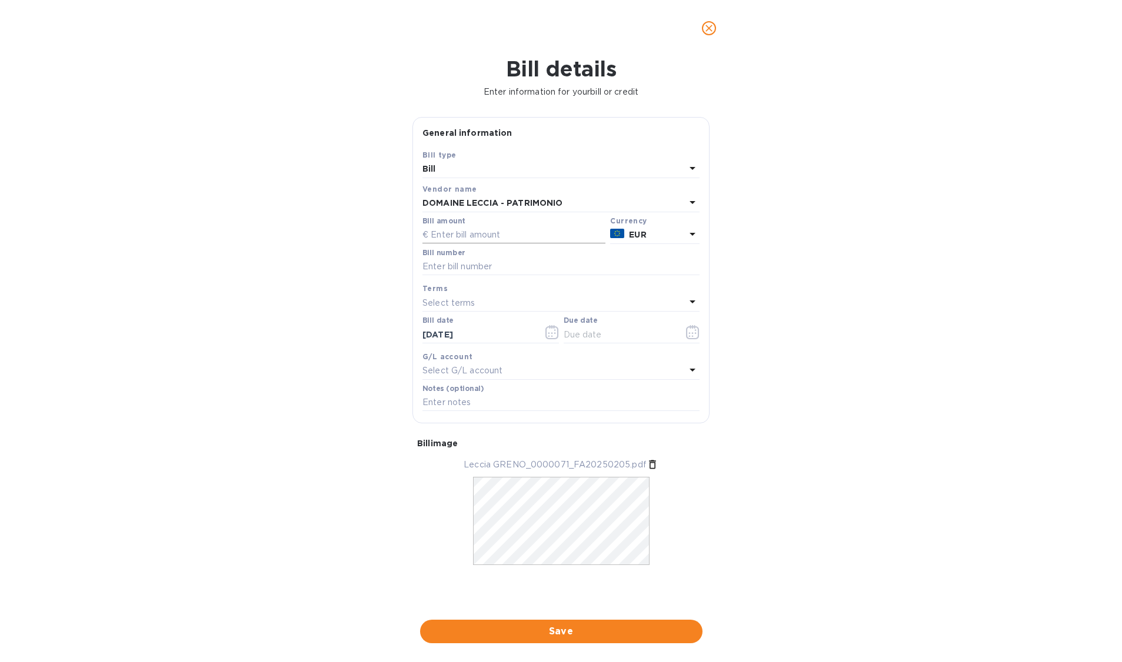
click at [535, 238] on input "text" at bounding box center [513, 235] width 183 height 18
click at [489, 231] on input "12,631" at bounding box center [518, 235] width 175 height 18
type input "12,631.80"
click at [453, 270] on input "text" at bounding box center [560, 267] width 277 height 18
type input "20250205"
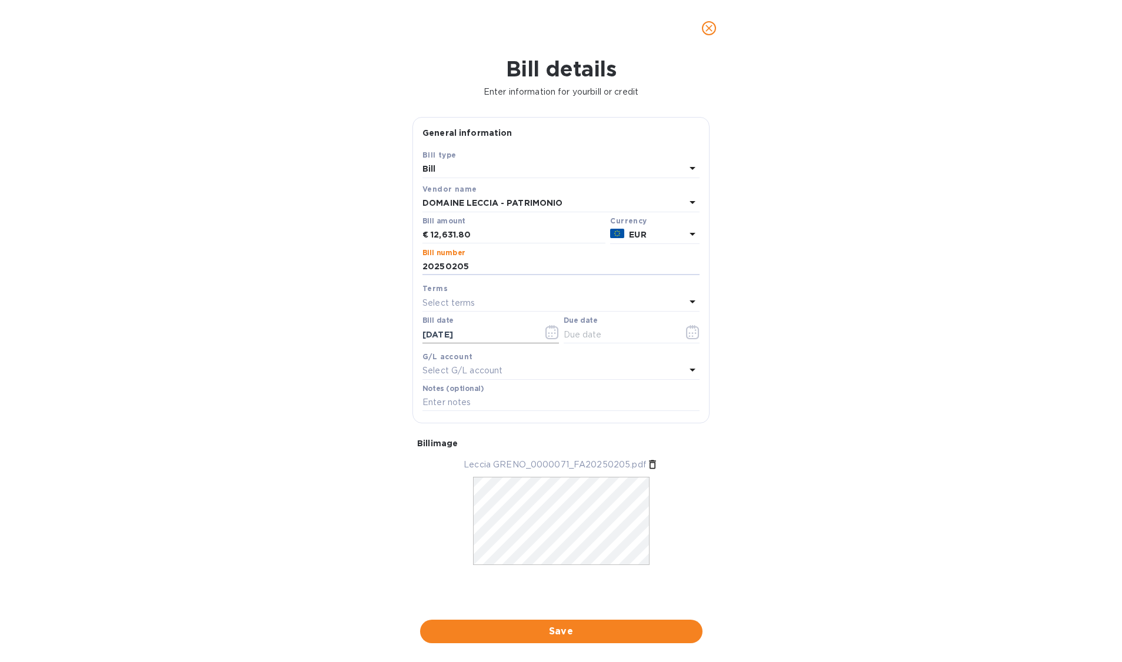
click at [498, 342] on input "09/25/2025" at bounding box center [477, 335] width 111 height 18
click at [432, 335] on input "09/25/2025" at bounding box center [477, 335] width 111 height 18
drag, startPoint x: 447, startPoint y: 336, endPoint x: 439, endPoint y: 336, distance: 7.6
click at [439, 336] on input "06/25/2025" at bounding box center [477, 335] width 111 height 18
type input "06/13/2025"
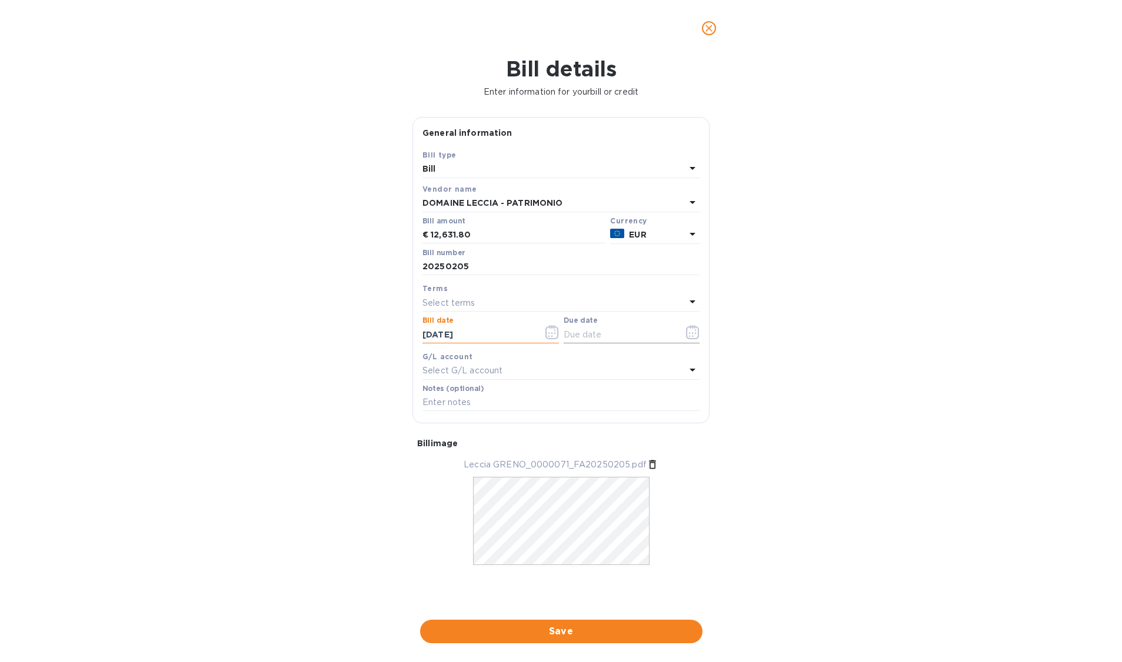
click at [595, 332] on input "text" at bounding box center [618, 335] width 111 height 18
click at [549, 308] on div "Select terms" at bounding box center [553, 303] width 263 height 16
click at [511, 451] on div "NET 90" at bounding box center [556, 457] width 258 height 22
type input "09/11/2025"
click at [562, 631] on span "Save" at bounding box center [561, 632] width 264 height 14
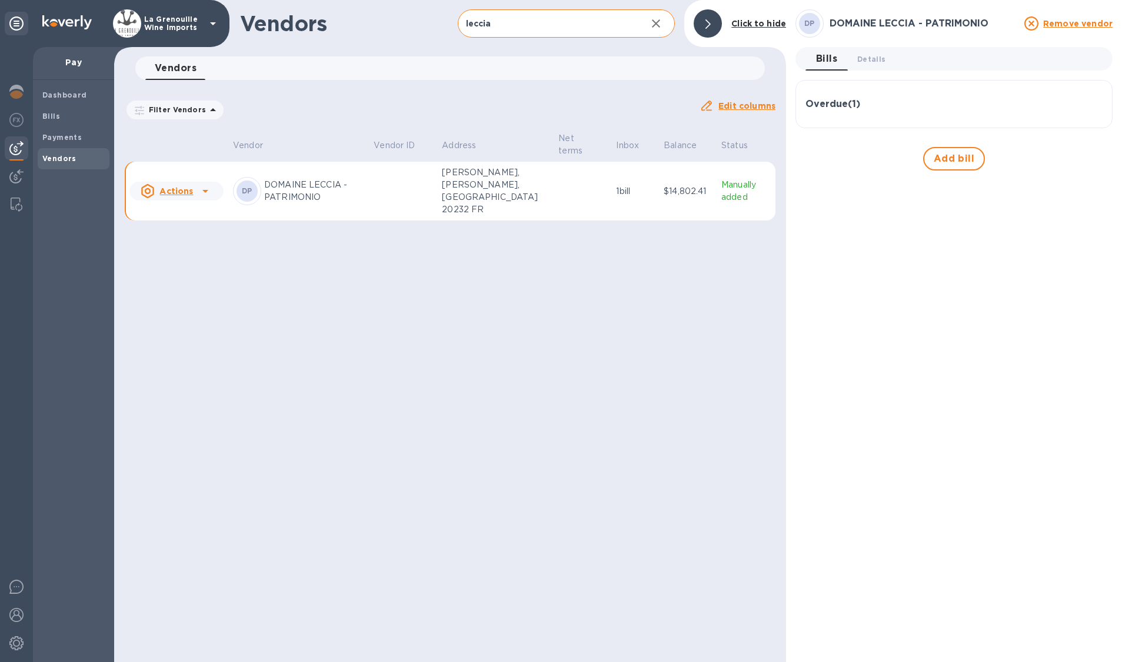
click at [583, 21] on input "leccia" at bounding box center [548, 23] width 180 height 29
click at [581, 21] on input "leccia" at bounding box center [548, 23] width 180 height 29
click at [658, 24] on icon "button" at bounding box center [656, 23] width 14 height 14
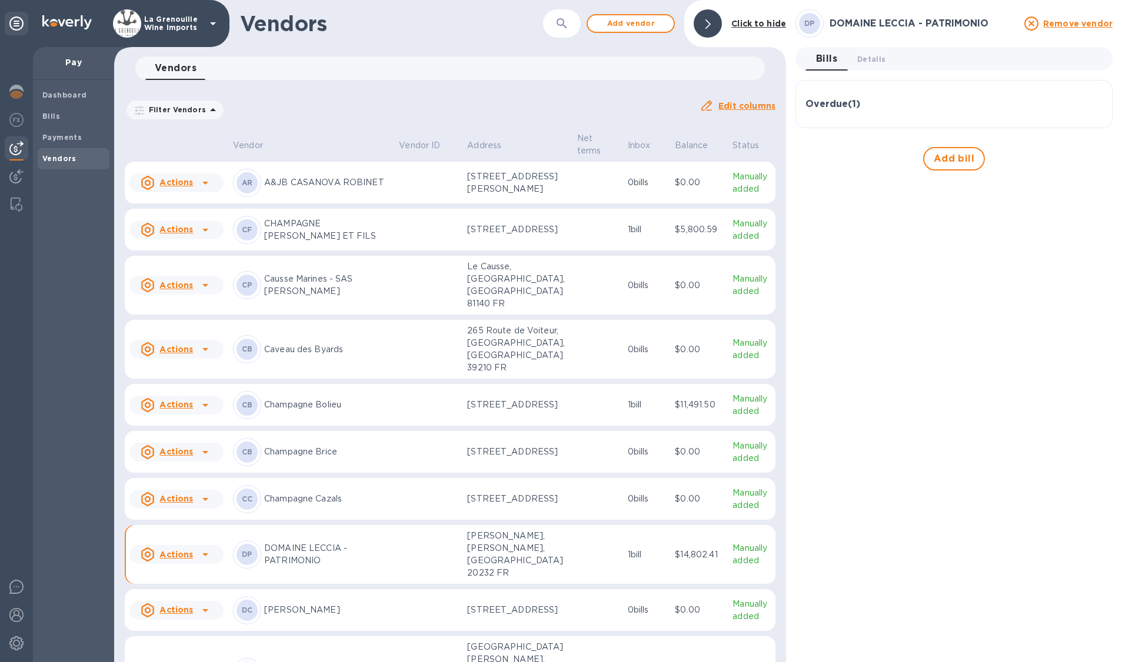
click at [556, 22] on icon "button" at bounding box center [562, 23] width 14 height 14
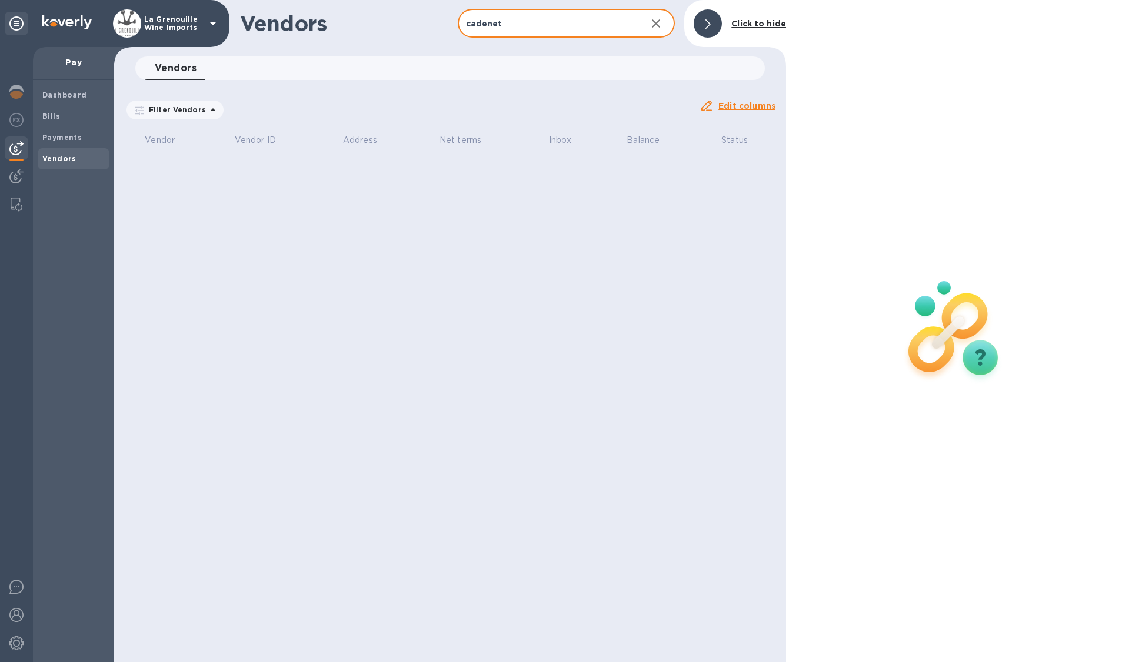
click at [559, 22] on input "cadenet" at bounding box center [548, 23] width 180 height 29
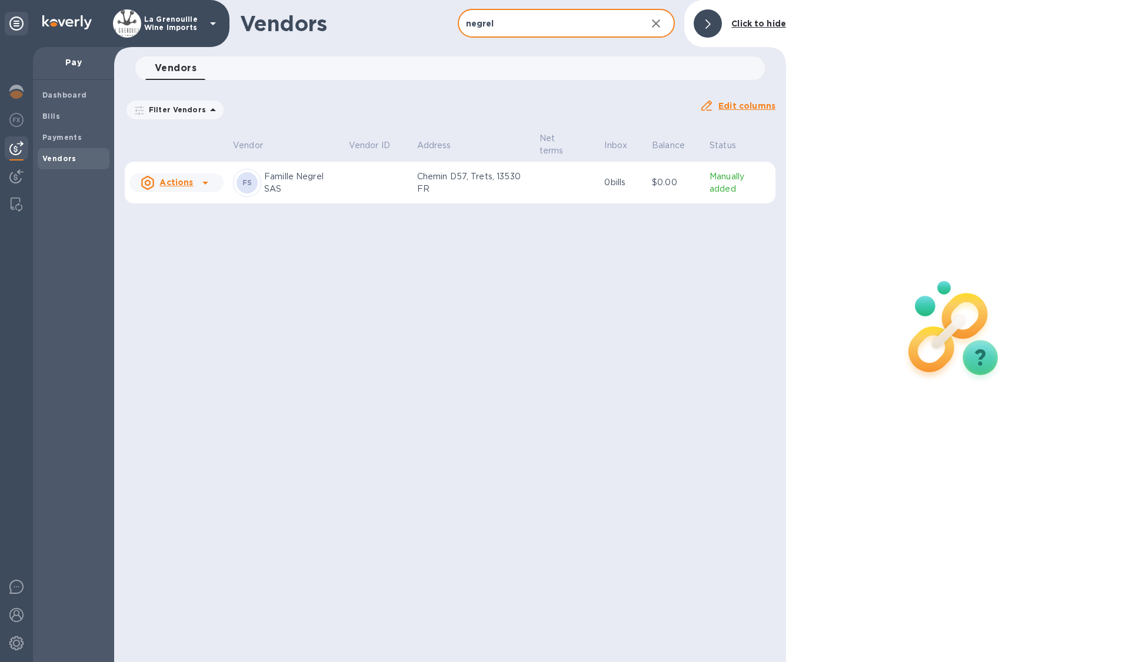
type input "negrel"
click at [349, 181] on td at bounding box center [378, 183] width 68 height 42
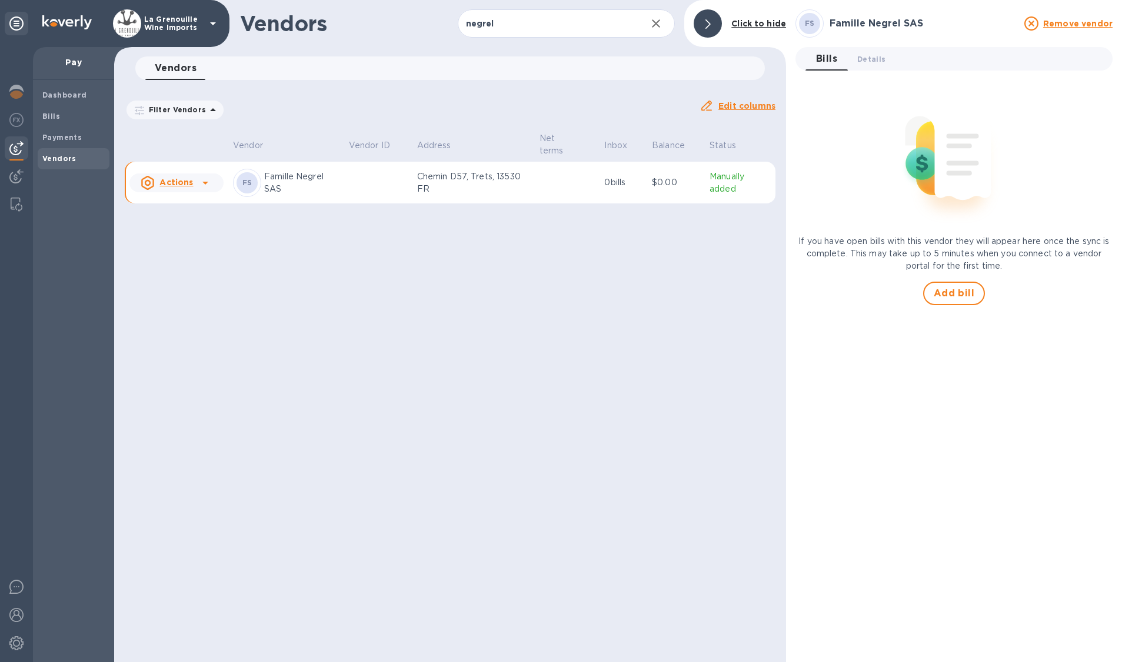
click at [349, 181] on td at bounding box center [378, 183] width 68 height 42
click at [835, 294] on span "Add bill" at bounding box center [953, 293] width 41 height 14
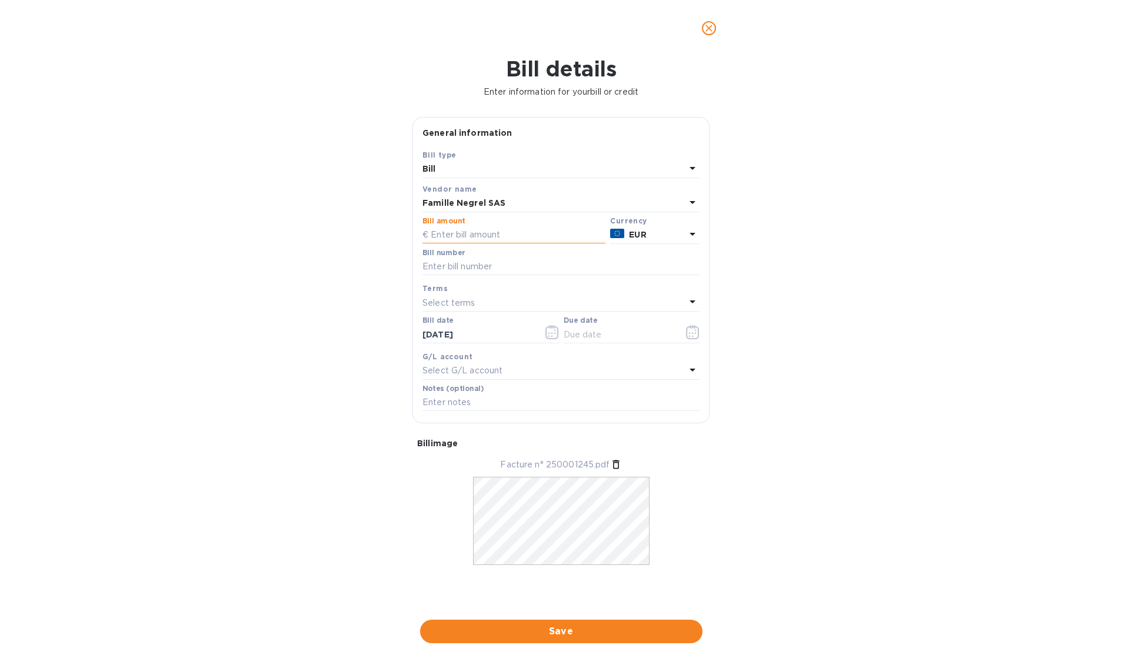
click at [518, 233] on input "text" at bounding box center [513, 235] width 183 height 18
type input "14,850"
click at [434, 263] on input "text" at bounding box center [560, 267] width 277 height 18
type input "250001245"
click at [450, 330] on input "09/25/2025" at bounding box center [477, 335] width 111 height 18
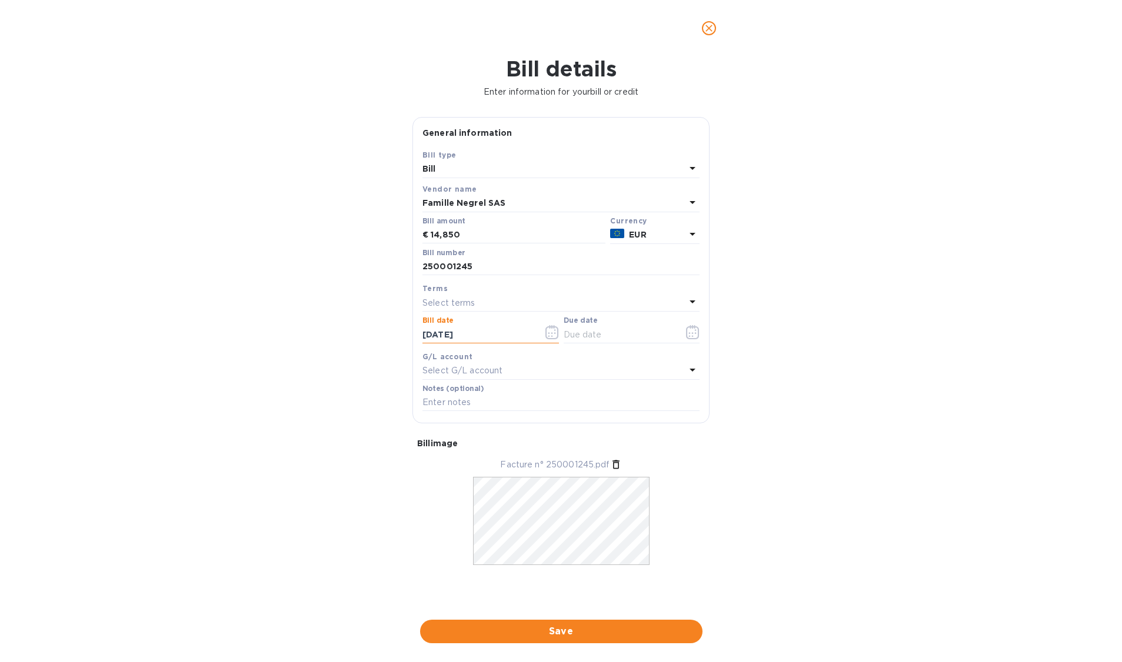
click at [433, 338] on input "09/25/2025" at bounding box center [477, 335] width 111 height 18
click at [448, 335] on input "06/25/2025" at bounding box center [477, 335] width 111 height 18
type input "06/17/2025"
click at [588, 331] on input "text" at bounding box center [618, 335] width 111 height 18
click at [585, 330] on input "text" at bounding box center [618, 335] width 111 height 18
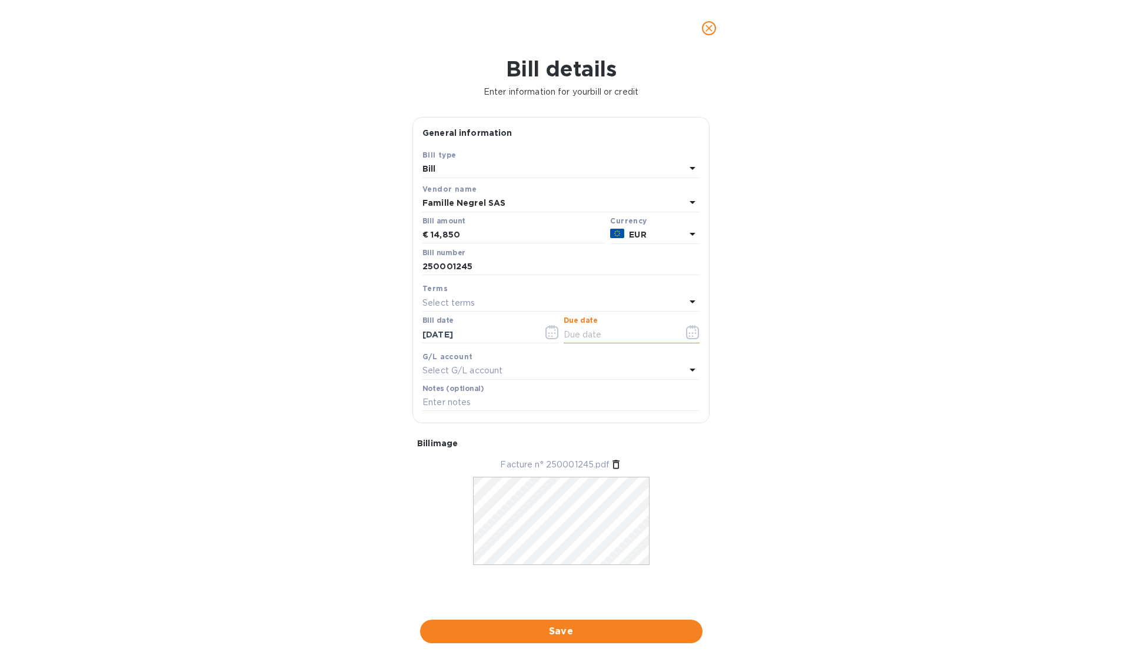
click at [585, 330] on input "text" at bounding box center [618, 335] width 111 height 18
click at [699, 332] on icon "button" at bounding box center [693, 332] width 14 height 14
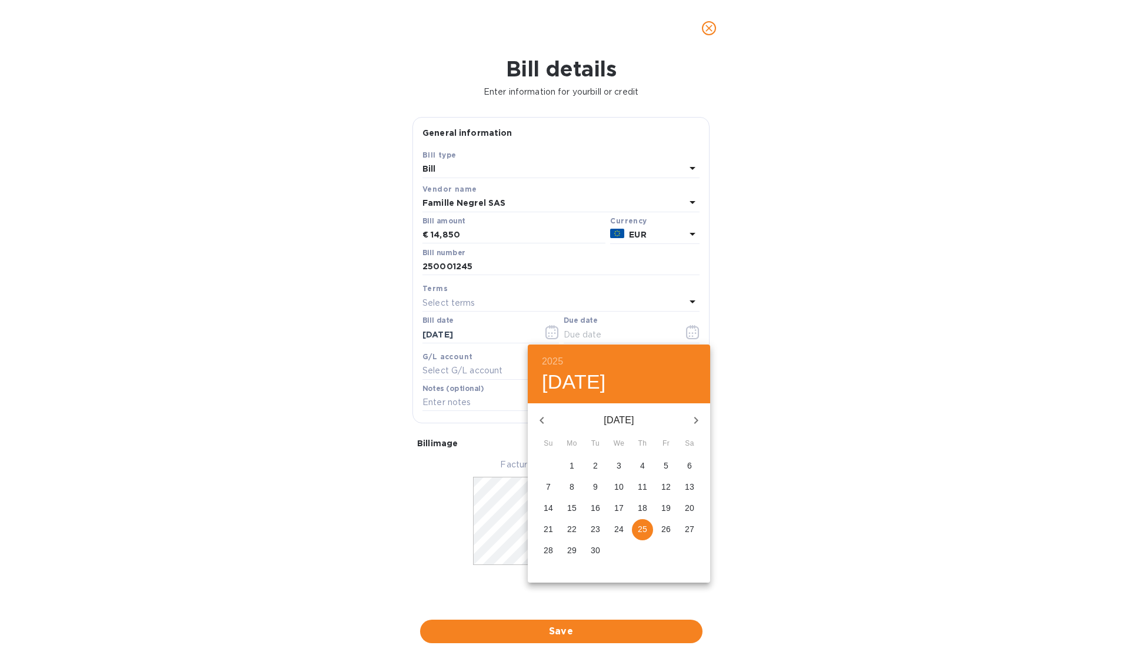
click at [698, 332] on div at bounding box center [561, 331] width 1122 height 662
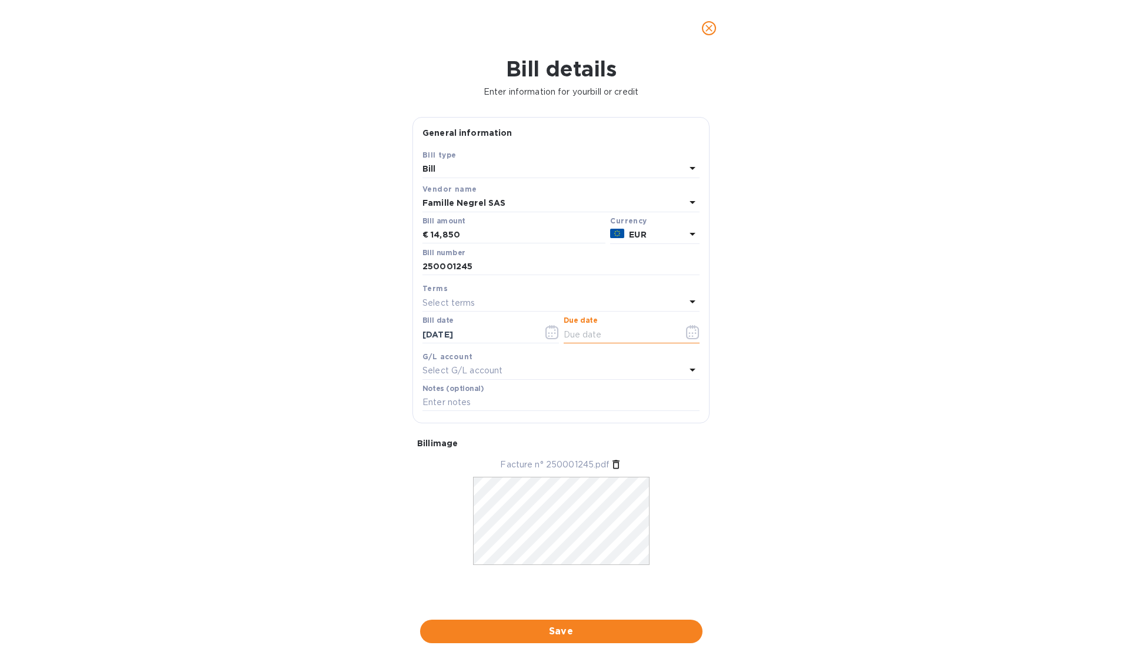
click at [616, 328] on input "text" at bounding box center [618, 335] width 111 height 18
click at [598, 313] on div "Terms Select terms" at bounding box center [561, 297] width 282 height 34
click at [596, 301] on div "Select terms" at bounding box center [553, 303] width 263 height 16
click at [522, 453] on p "NET 90" at bounding box center [556, 457] width 249 height 12
type input "09/15/2025"
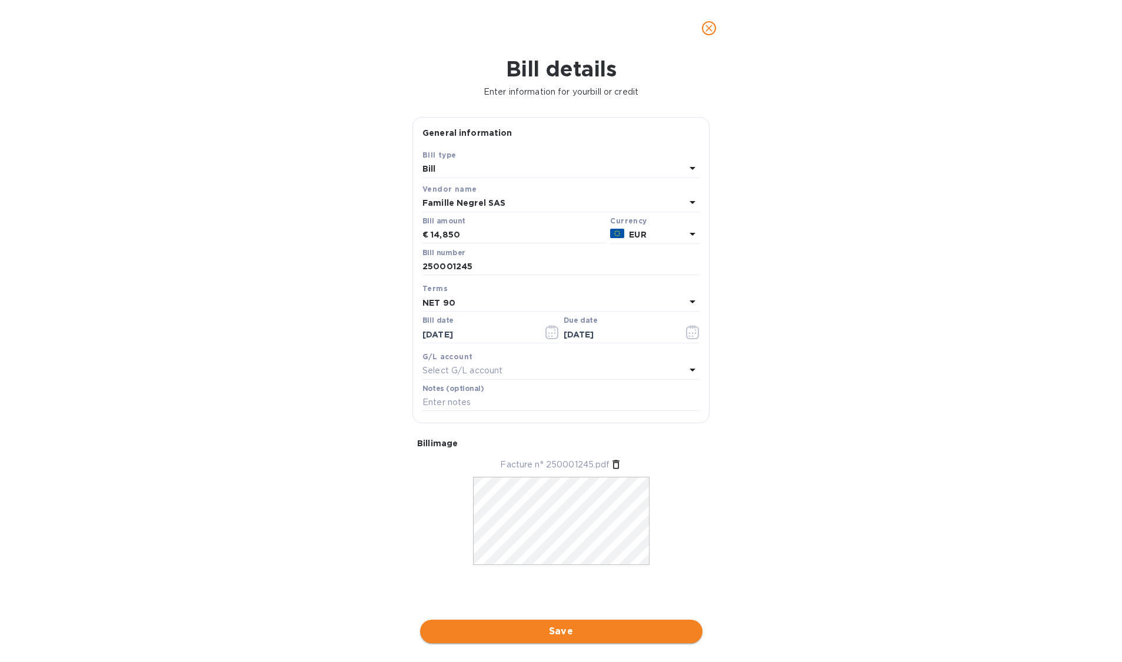
click at [575, 632] on span "Save" at bounding box center [561, 632] width 264 height 14
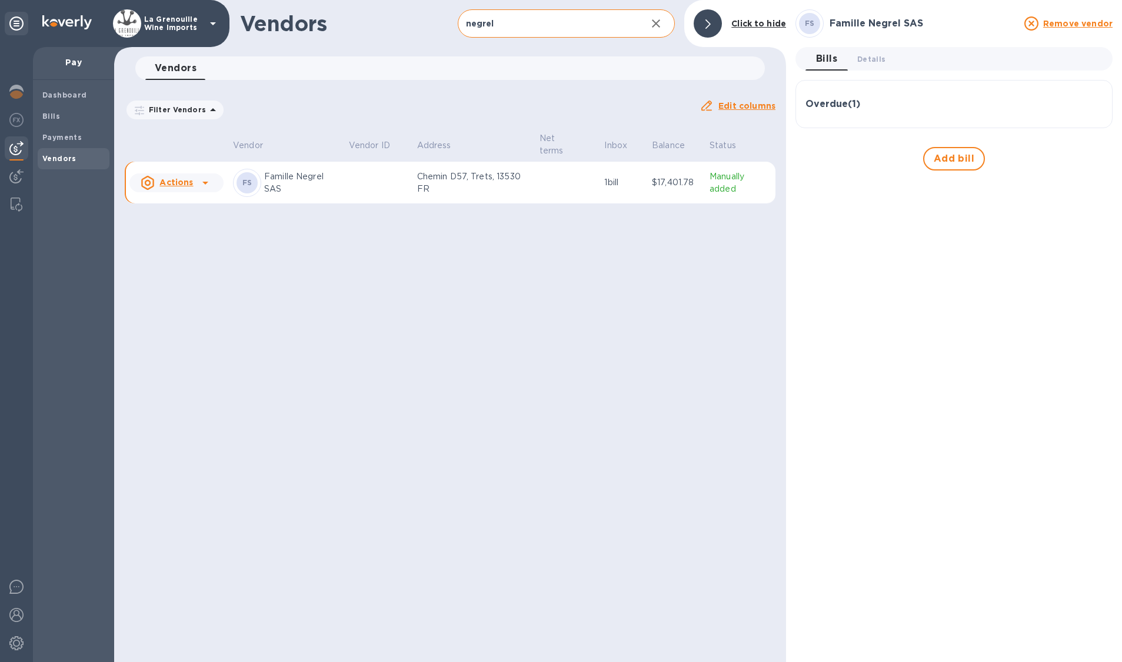
click at [564, 24] on input "negrel" at bounding box center [548, 23] width 180 height 29
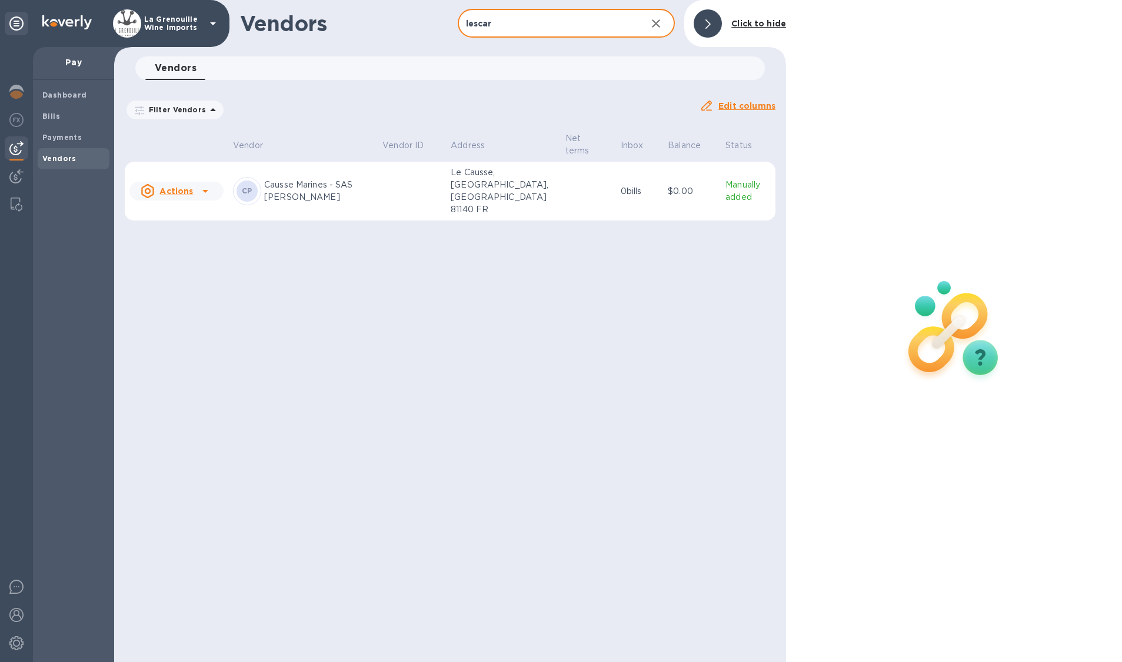
type input "lescar"
click at [434, 179] on td at bounding box center [412, 191] width 68 height 59
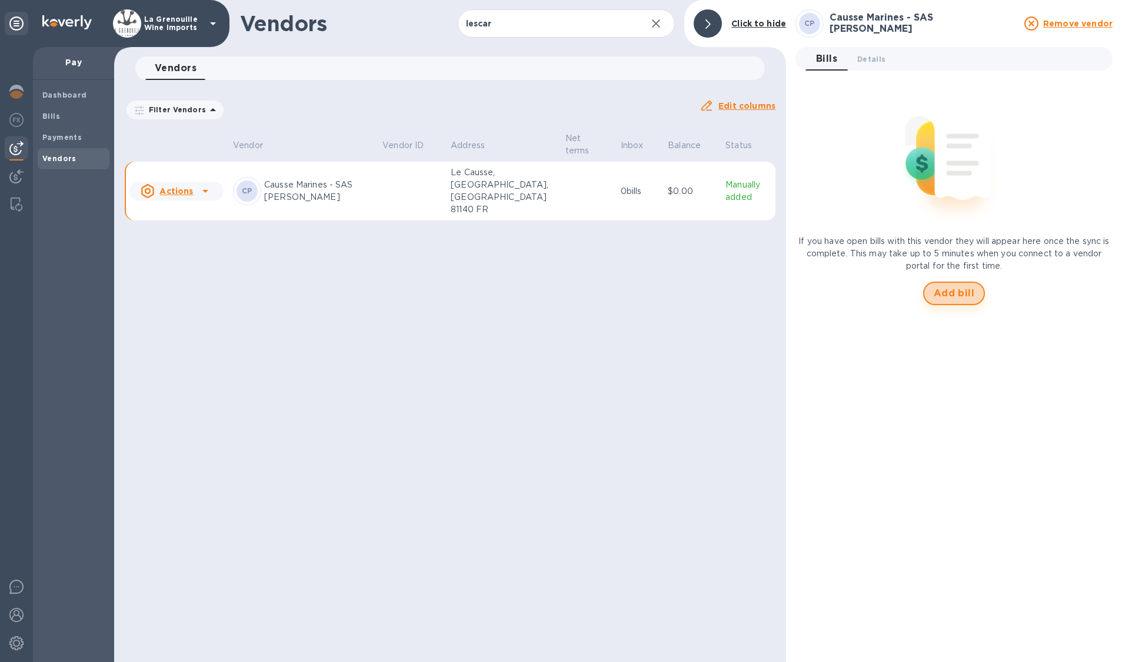
click at [835, 289] on span "Add bill" at bounding box center [953, 293] width 41 height 14
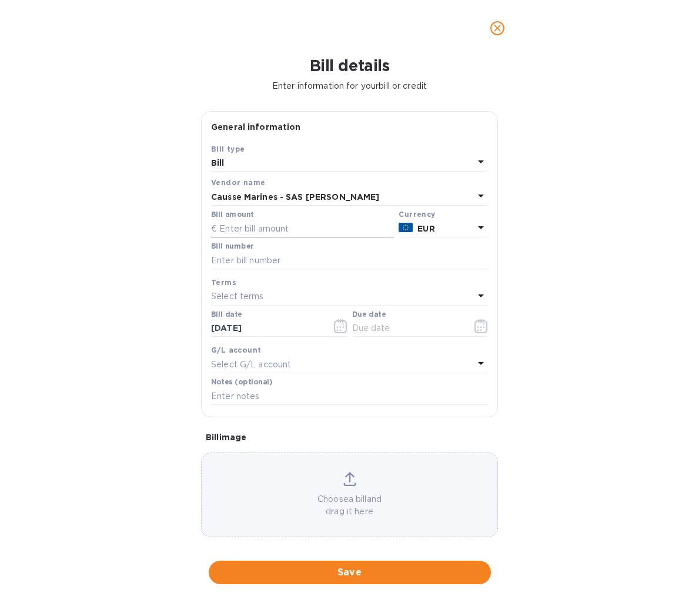
click at [255, 226] on input "text" at bounding box center [302, 229] width 183 height 18
type input "5,610"
click at [283, 249] on div "Bill number" at bounding box center [349, 255] width 277 height 27
click at [283, 259] on input "text" at bounding box center [349, 261] width 277 height 18
type input "250082"
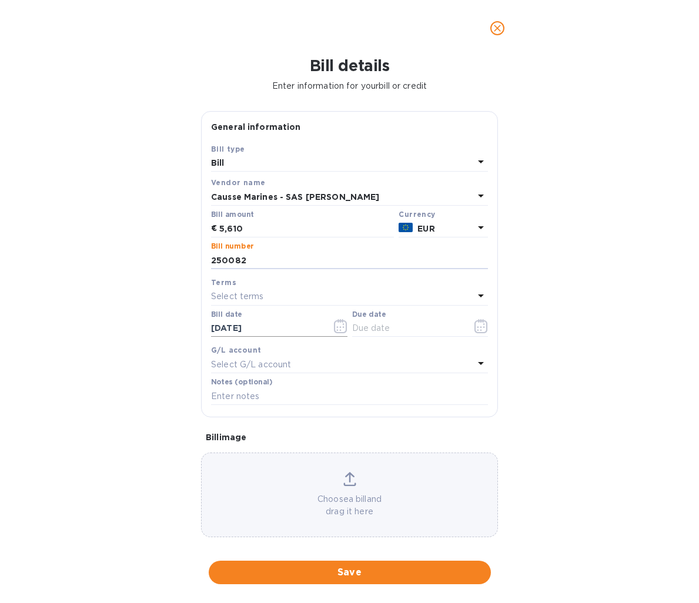
click at [222, 329] on input "09/25/2025" at bounding box center [266, 329] width 111 height 18
click at [236, 329] on input "06/25/2025" at bounding box center [266, 329] width 111 height 18
type input "06/13/2025"
click at [282, 301] on div "Select terms" at bounding box center [342, 297] width 263 height 16
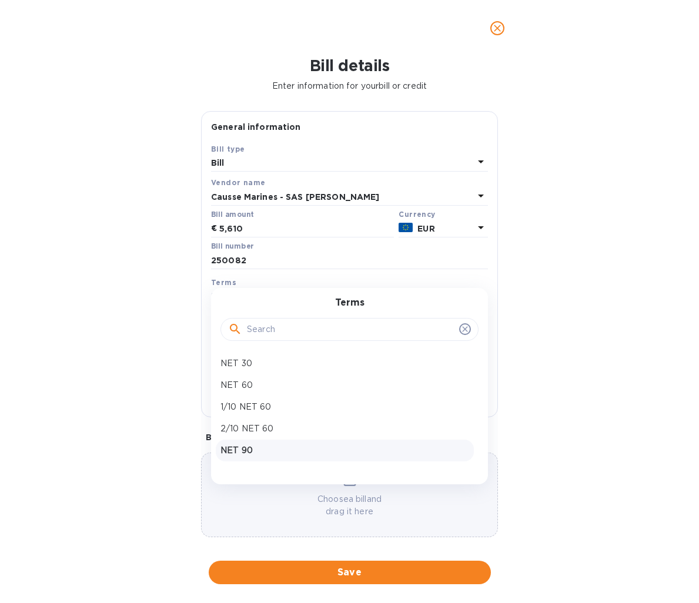
click at [248, 450] on p "NET 90" at bounding box center [345, 451] width 249 height 12
type input "09/11/2025"
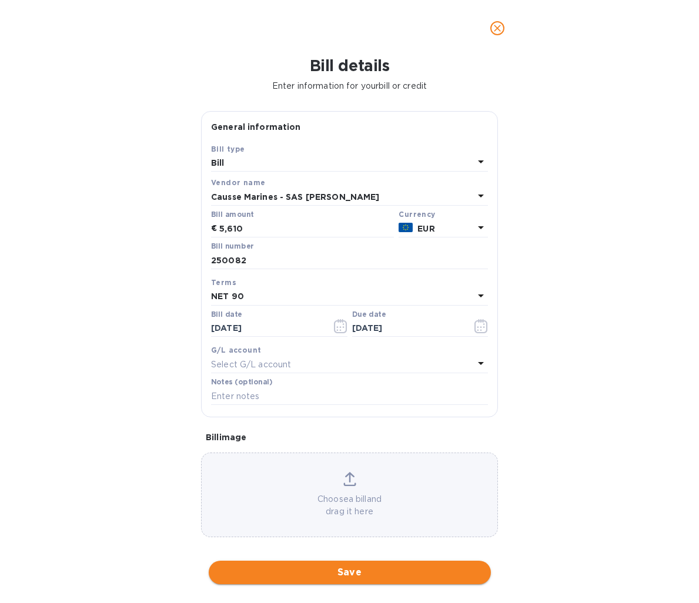
click at [408, 571] on span "Save" at bounding box center [350, 573] width 264 height 14
